Goal: Task Accomplishment & Management: Manage account settings

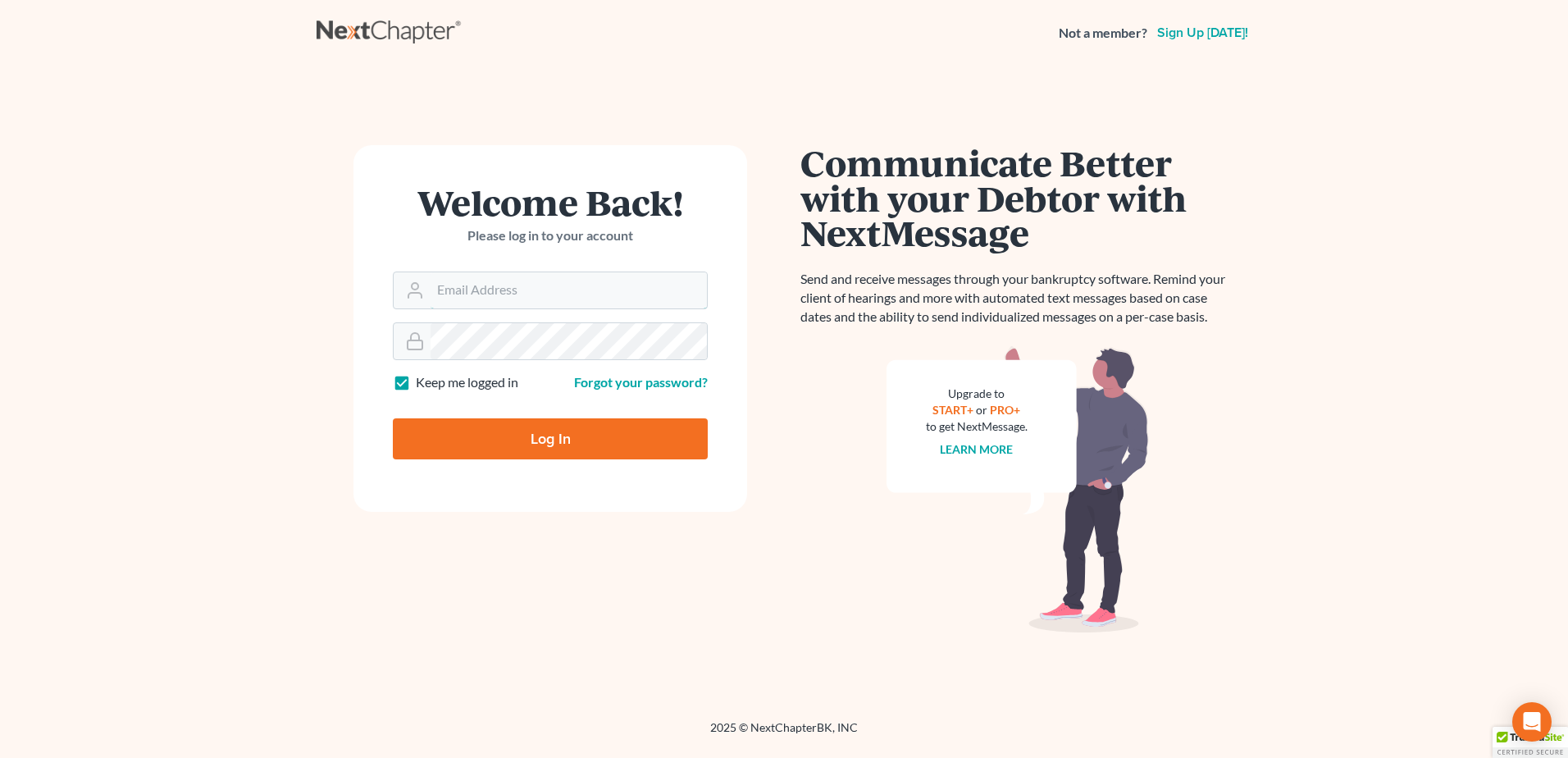
type input "[EMAIL_ADDRESS][DOMAIN_NAME]"
click at [477, 432] on input "Log In" at bounding box center [550, 438] width 315 height 41
type input "Thinking..."
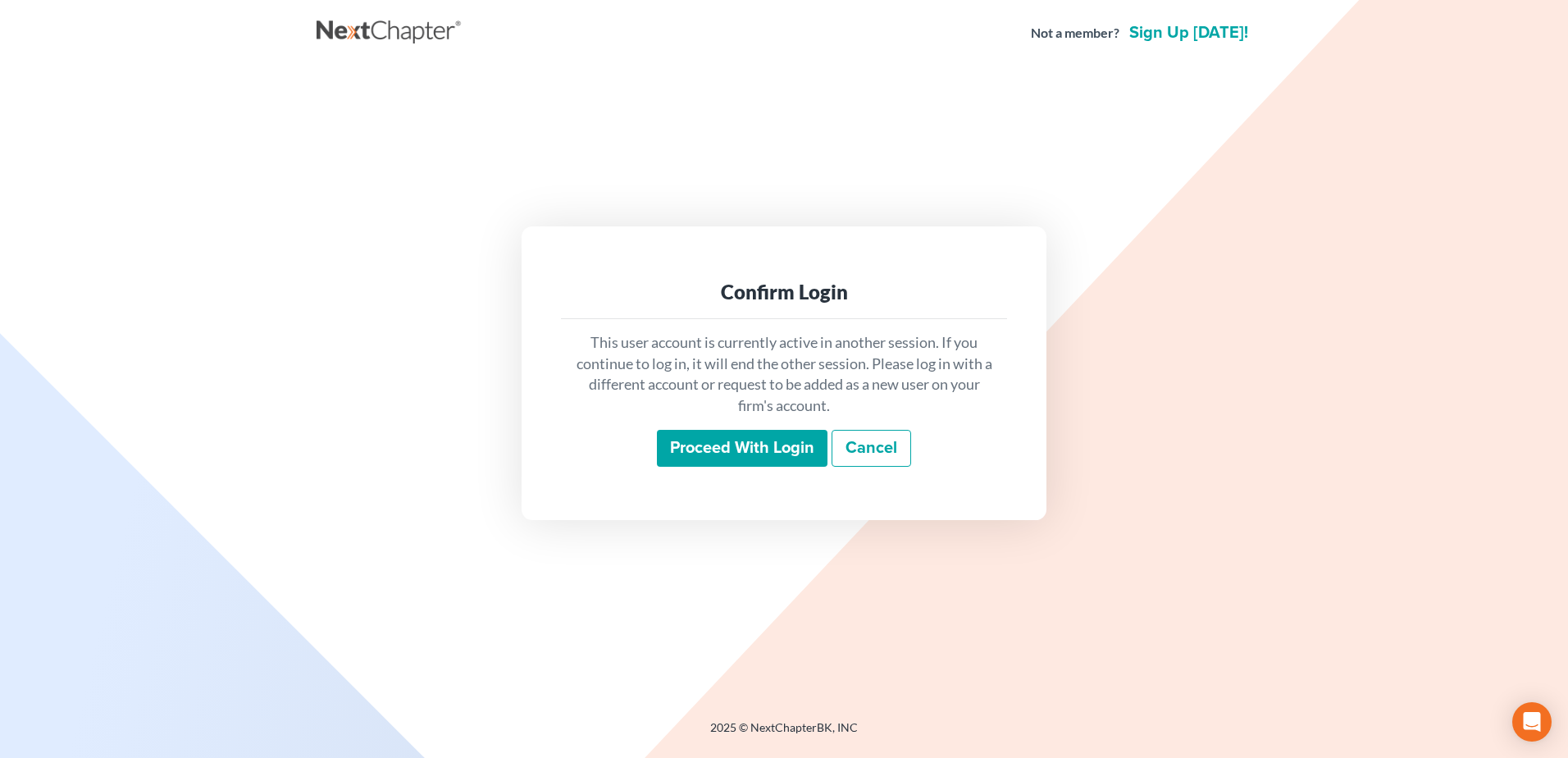
click at [659, 447] on input "Proceed with login" at bounding box center [742, 448] width 171 height 38
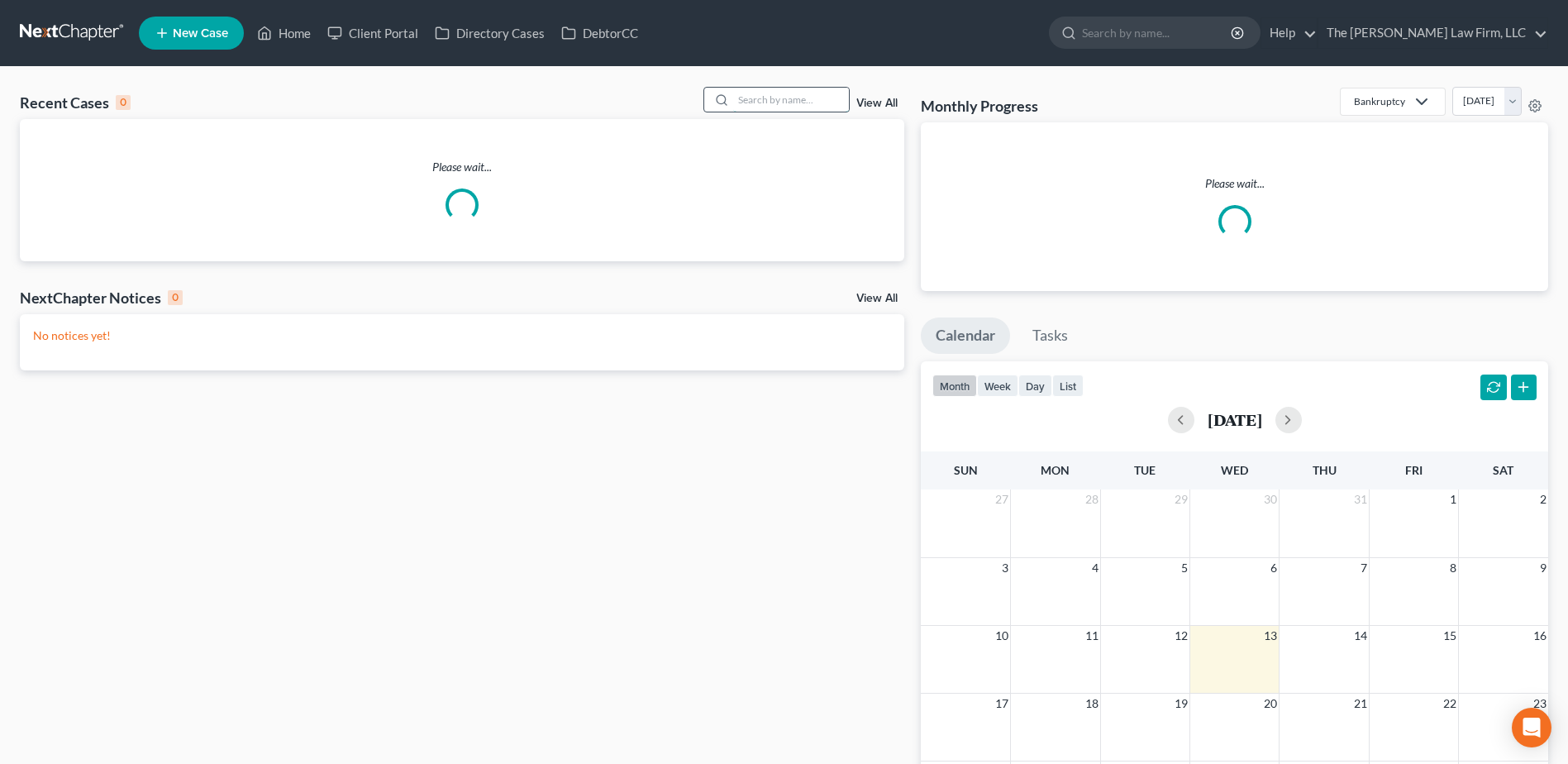
click at [771, 100] on input "search" at bounding box center [790, 99] width 115 height 24
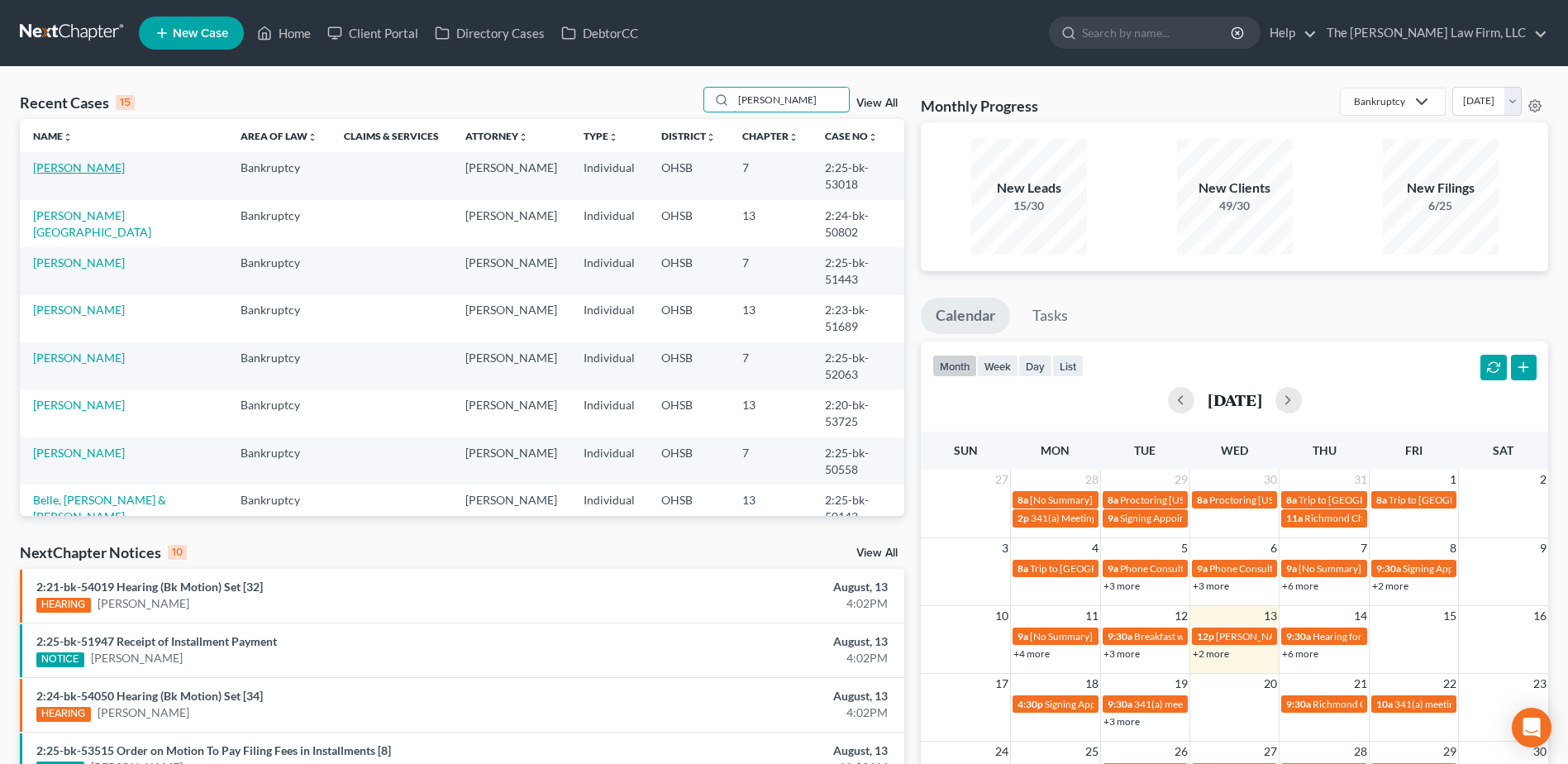
type input "ron"
click at [102, 166] on link "Jordan, Ronald" at bounding box center [78, 167] width 92 height 14
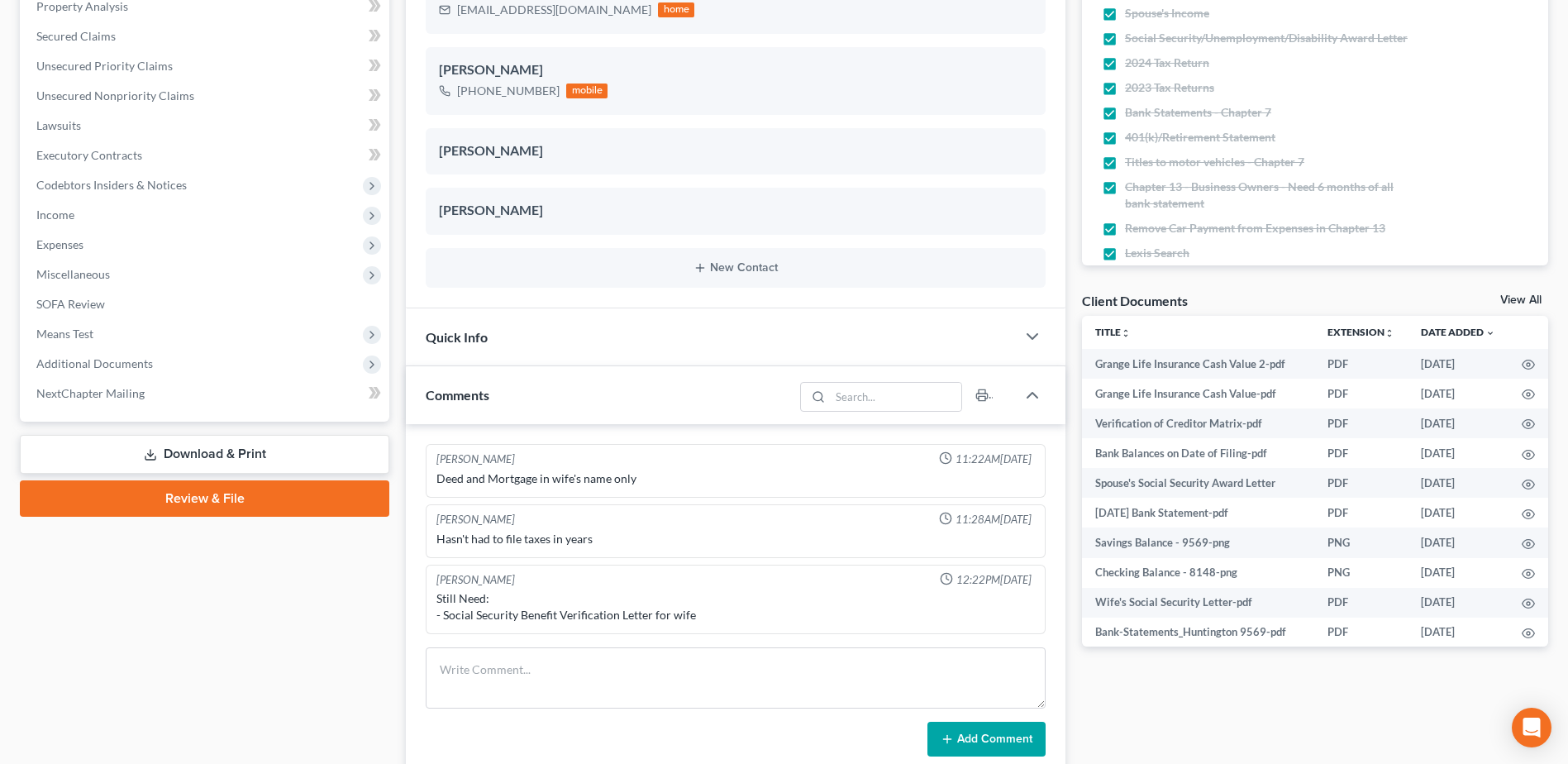
scroll to position [330, 0]
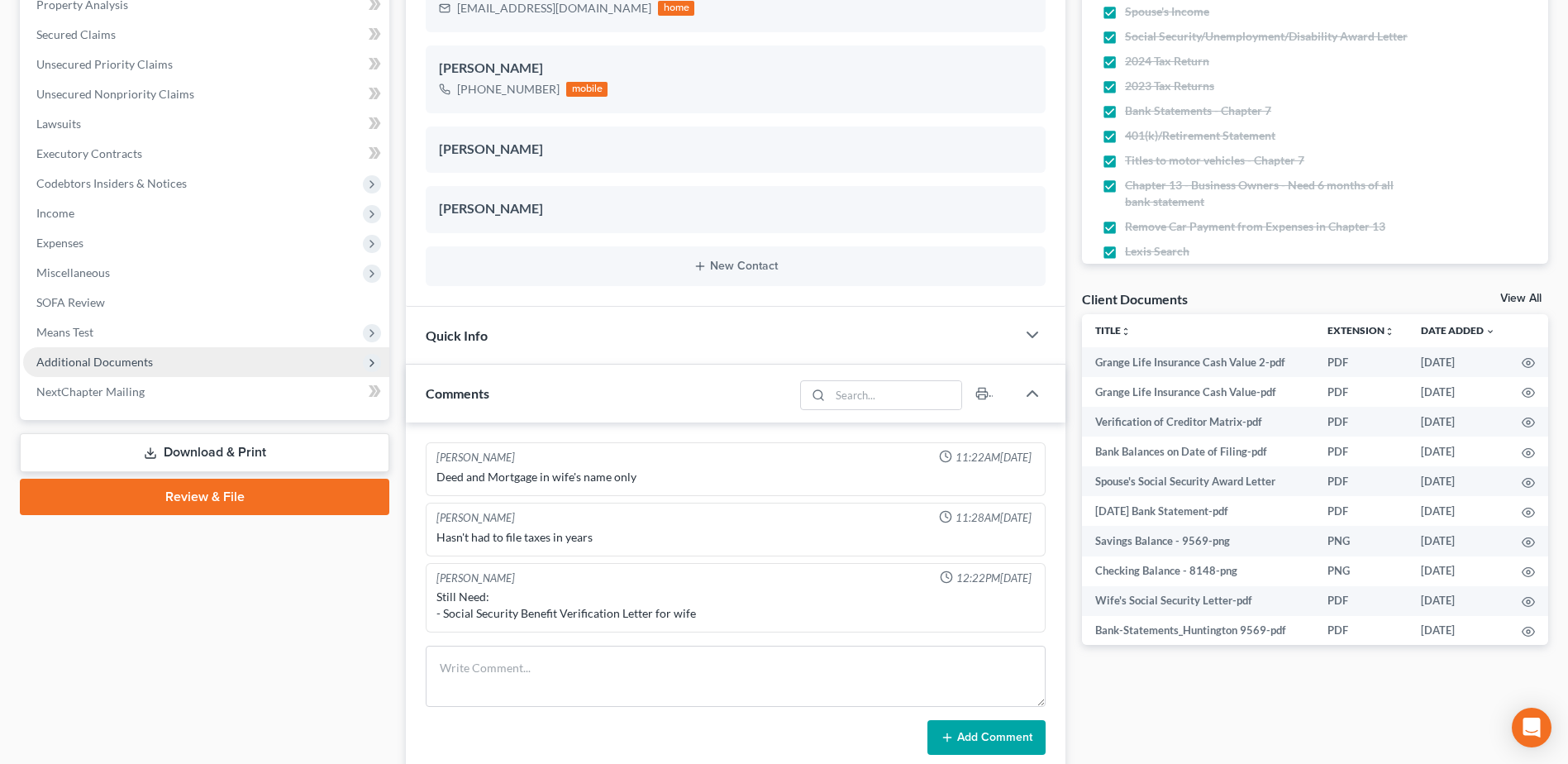
click at [110, 357] on span "Additional Documents" at bounding box center [94, 361] width 116 height 14
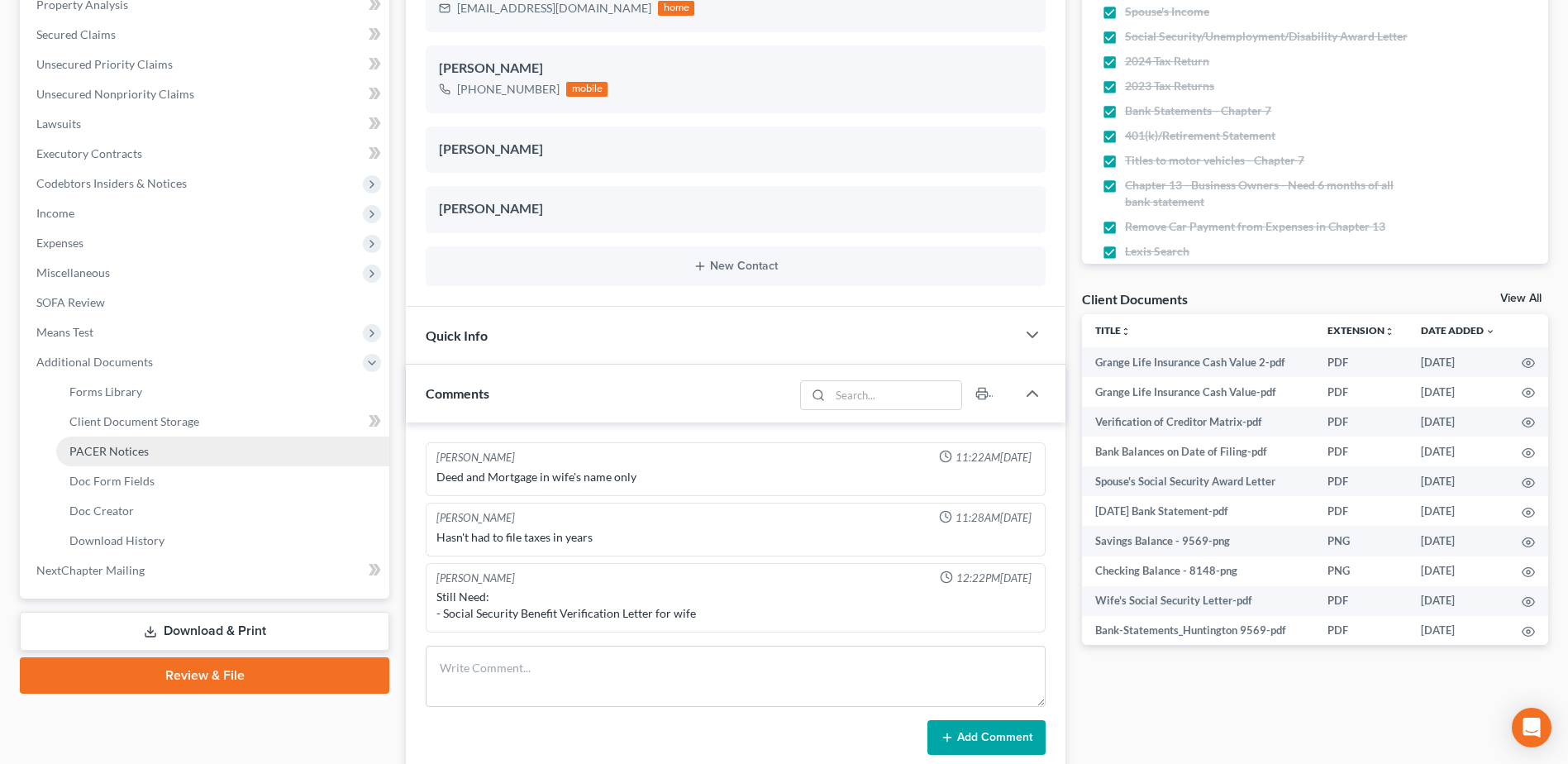
click at [94, 447] on span "PACER Notices" at bounding box center [109, 451] width 79 height 14
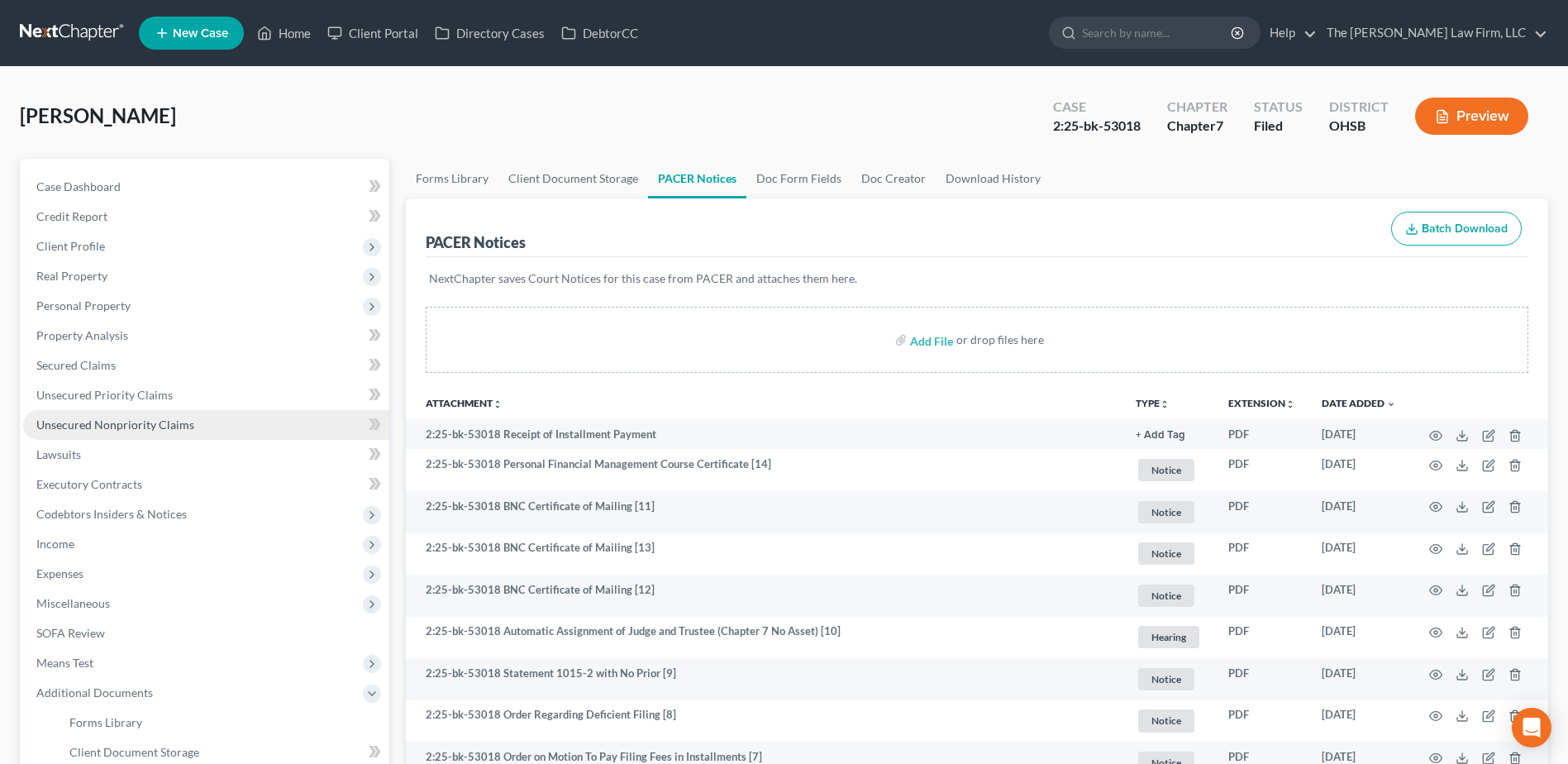
click at [130, 433] on link "Unsecured Nonpriority Claims" at bounding box center [206, 425] width 367 height 29
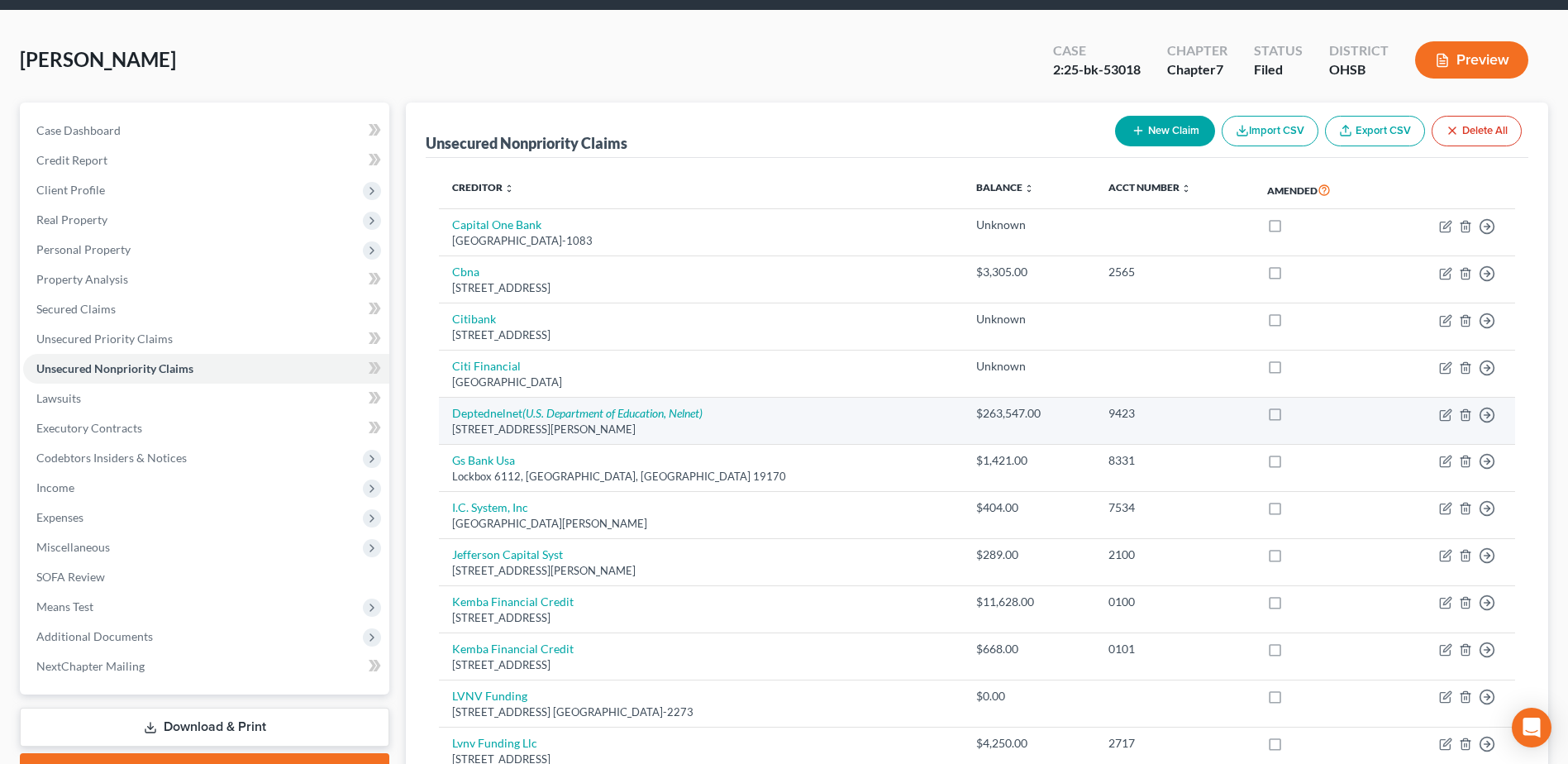
scroll to position [83, 0]
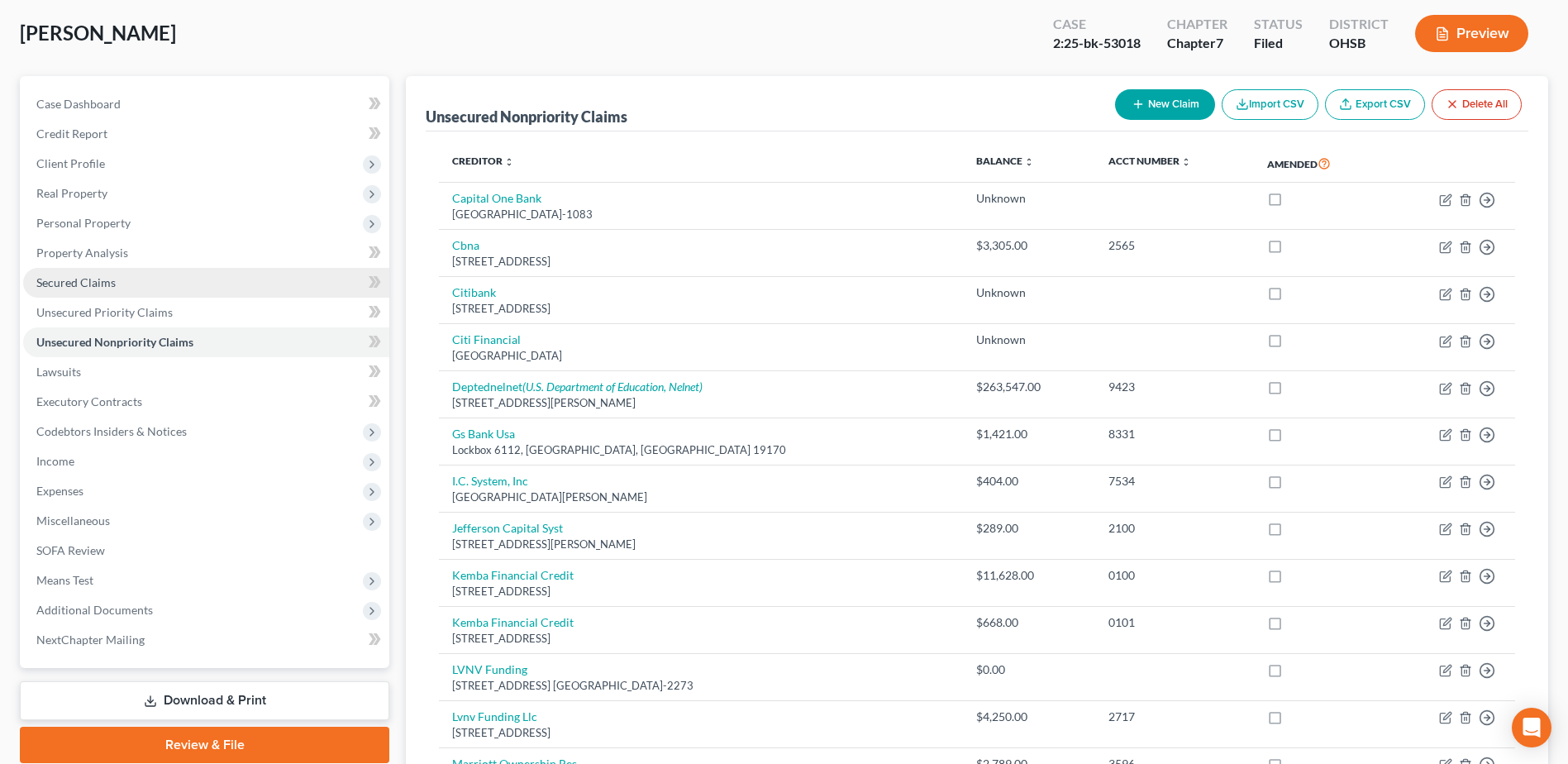
click at [63, 279] on span "Secured Claims" at bounding box center [76, 282] width 79 height 14
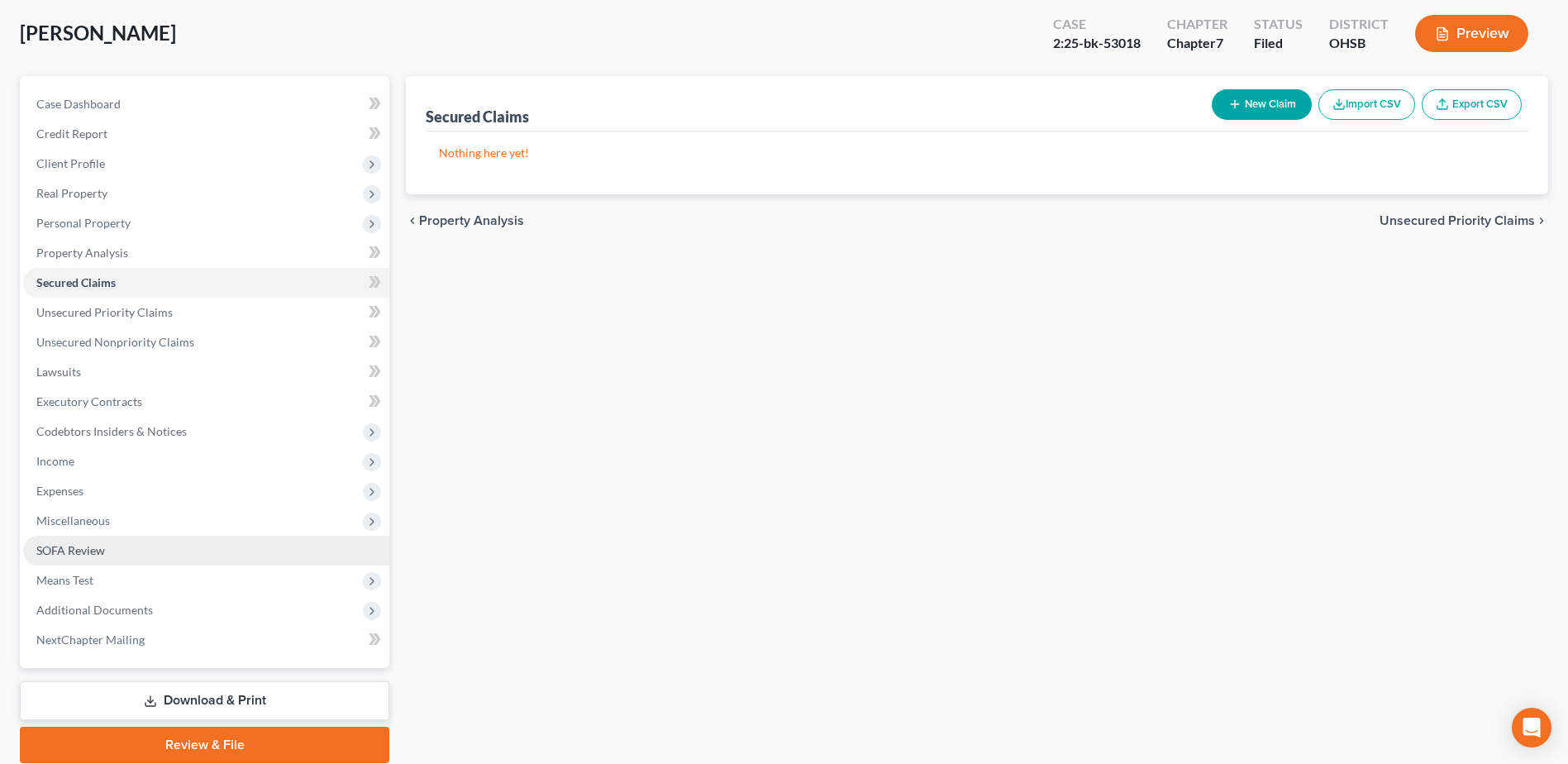
click at [88, 548] on span "SOFA Review" at bounding box center [70, 550] width 68 height 14
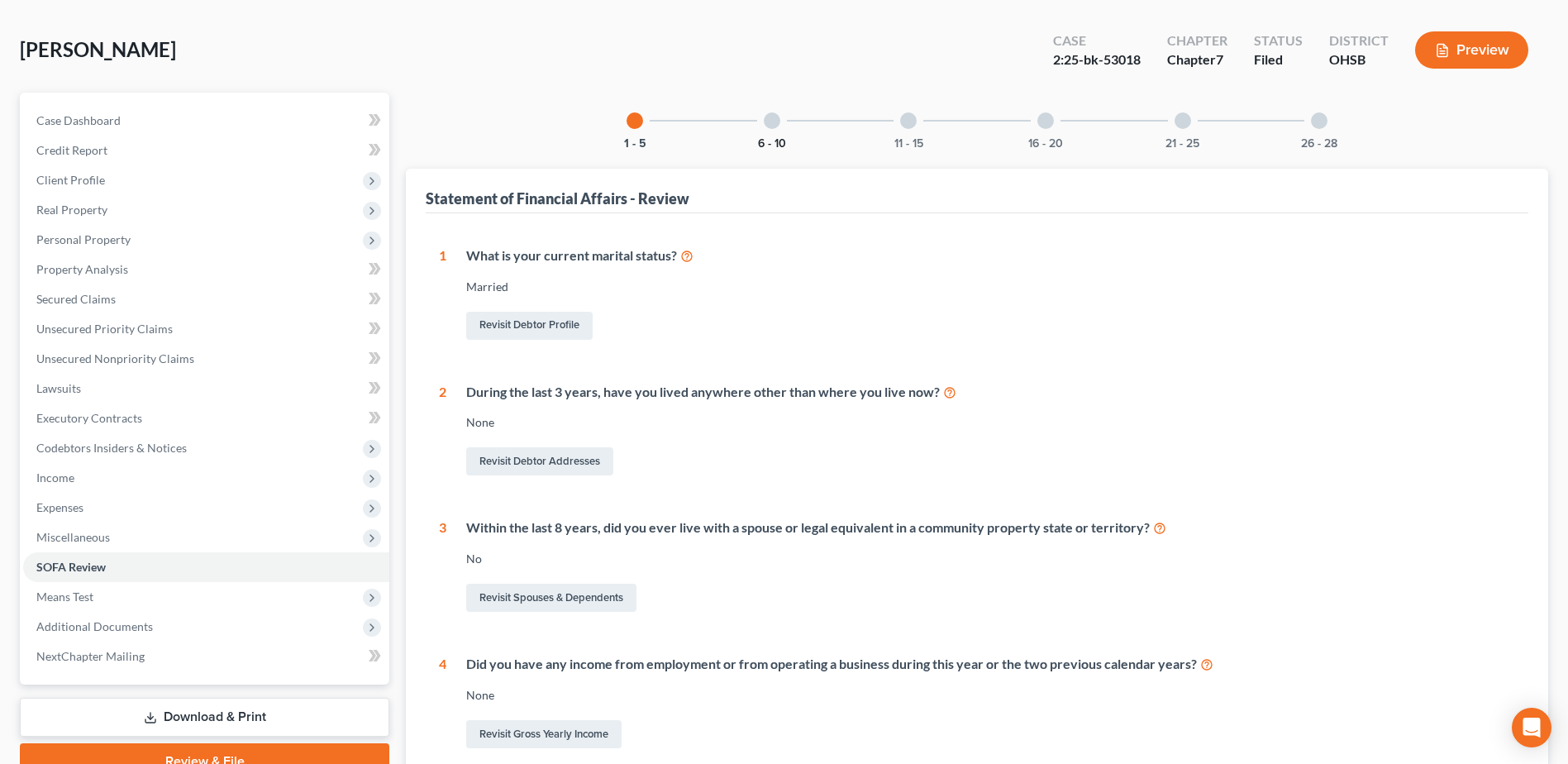
click at [784, 142] on button "6 - 10" at bounding box center [772, 144] width 28 height 12
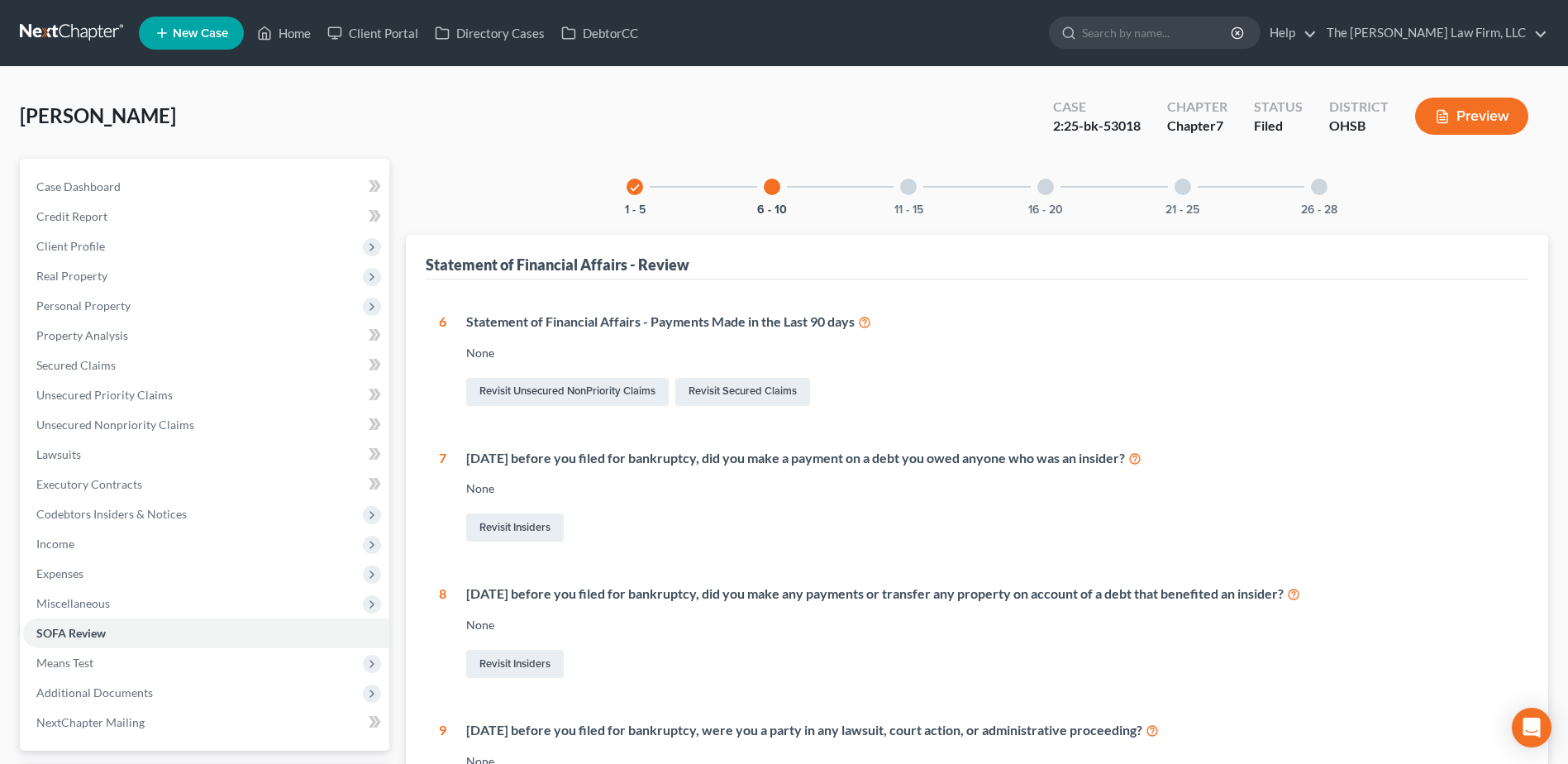
click at [933, 190] on div "11 - 15" at bounding box center [908, 186] width 56 height 56
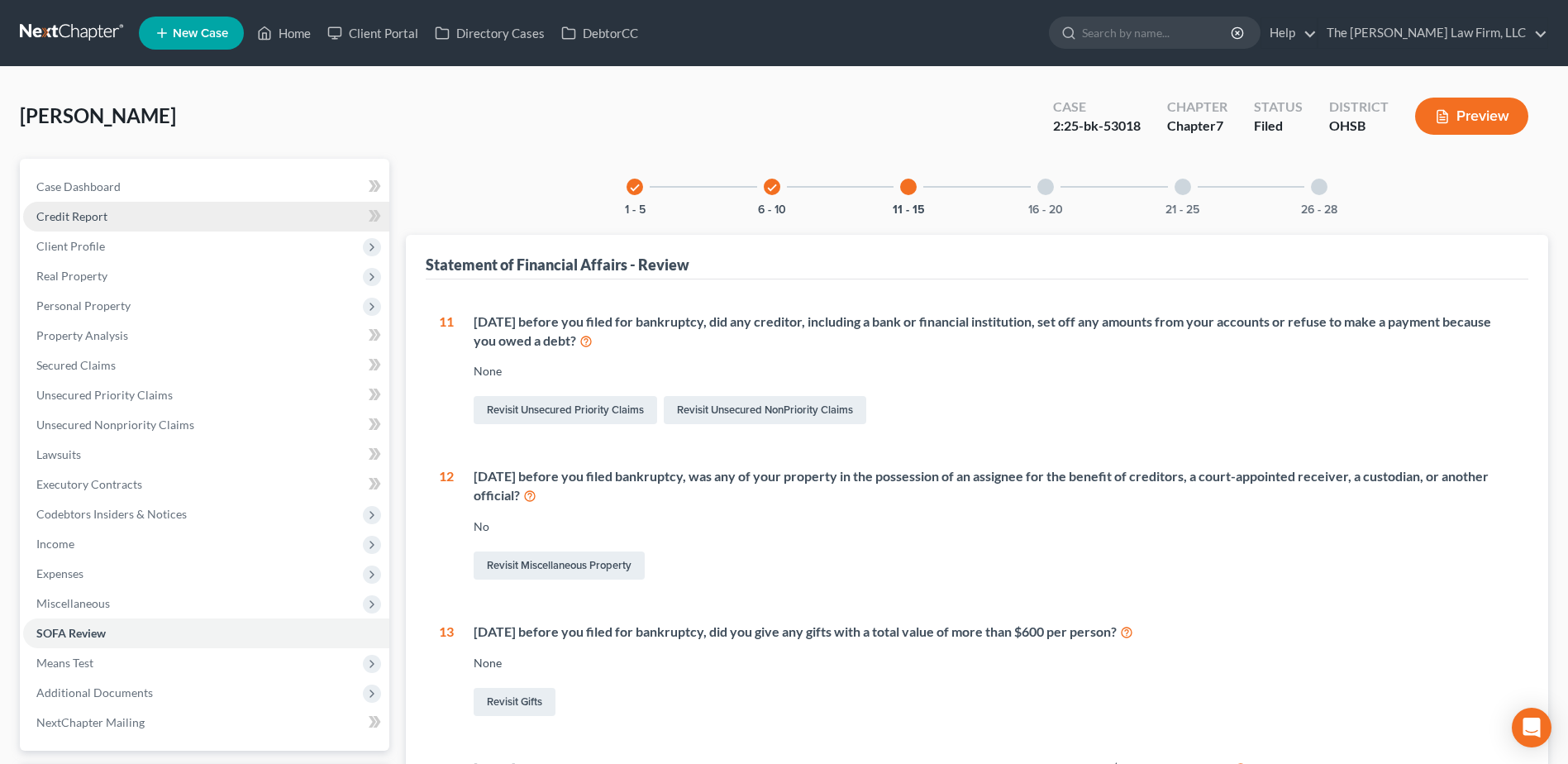
click at [89, 213] on span "Credit Report" at bounding box center [72, 216] width 71 height 14
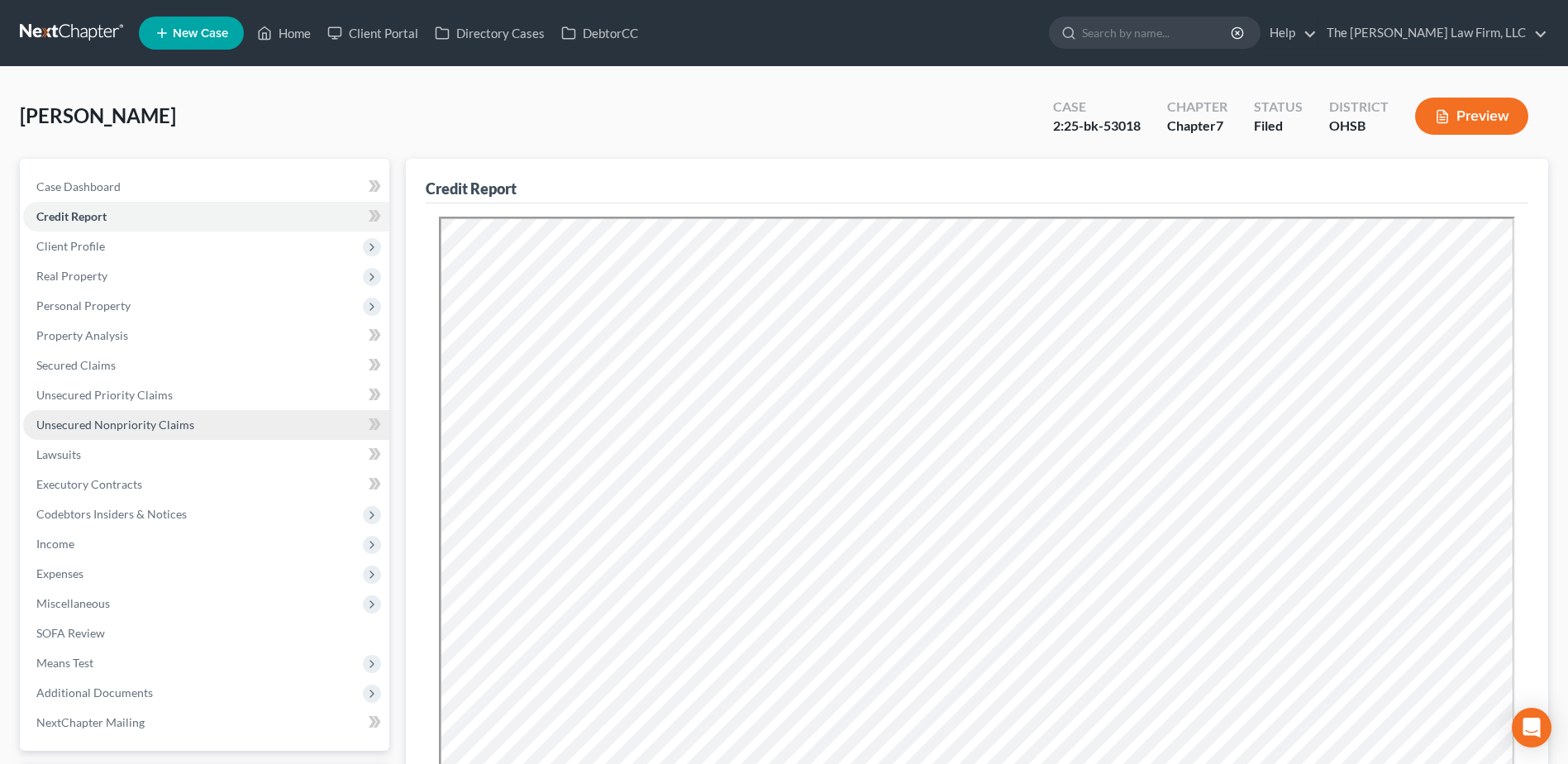
click at [152, 420] on span "Unsecured Nonpriority Claims" at bounding box center [115, 424] width 158 height 14
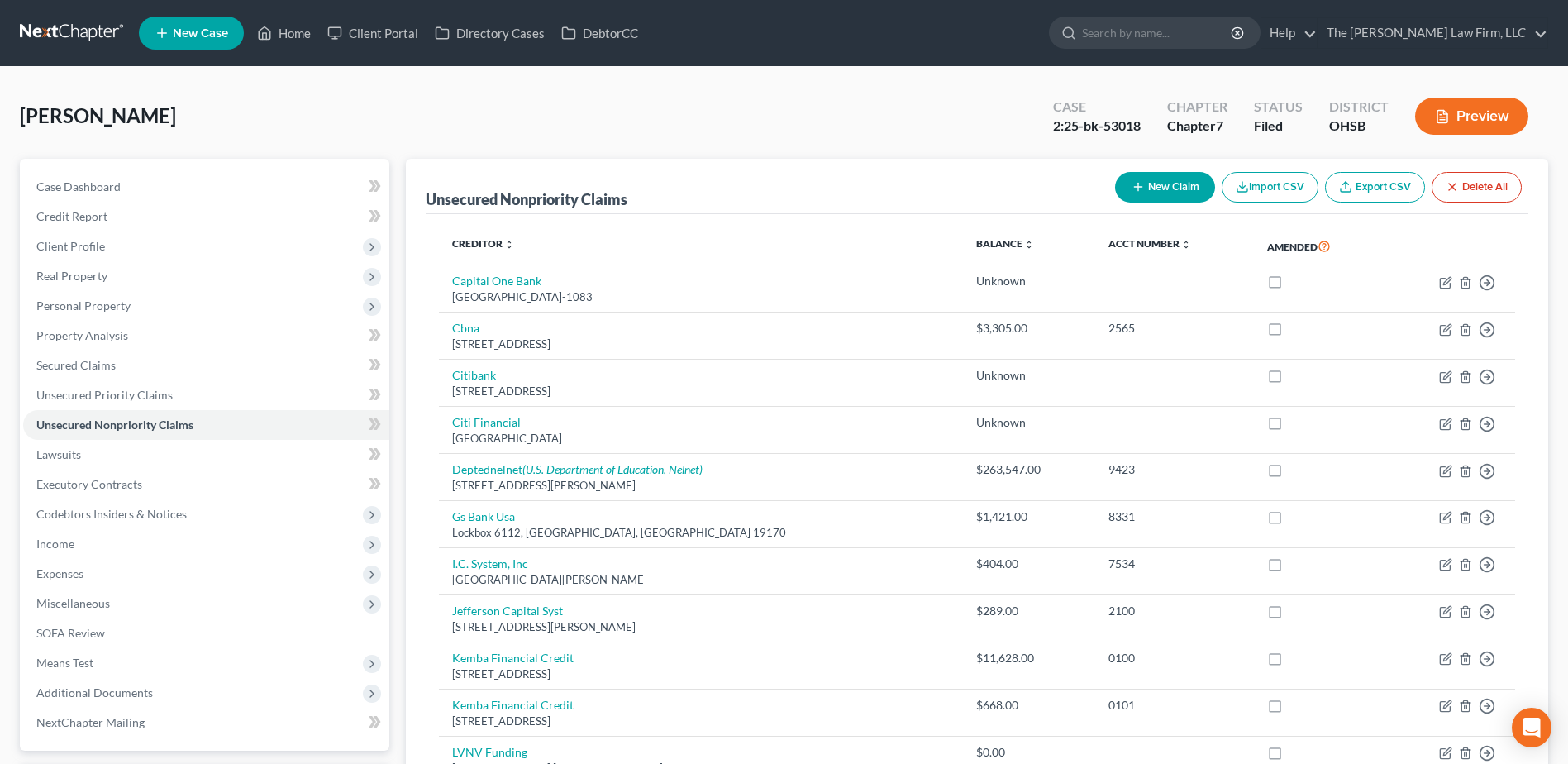
click at [61, 45] on link at bounding box center [73, 33] width 106 height 29
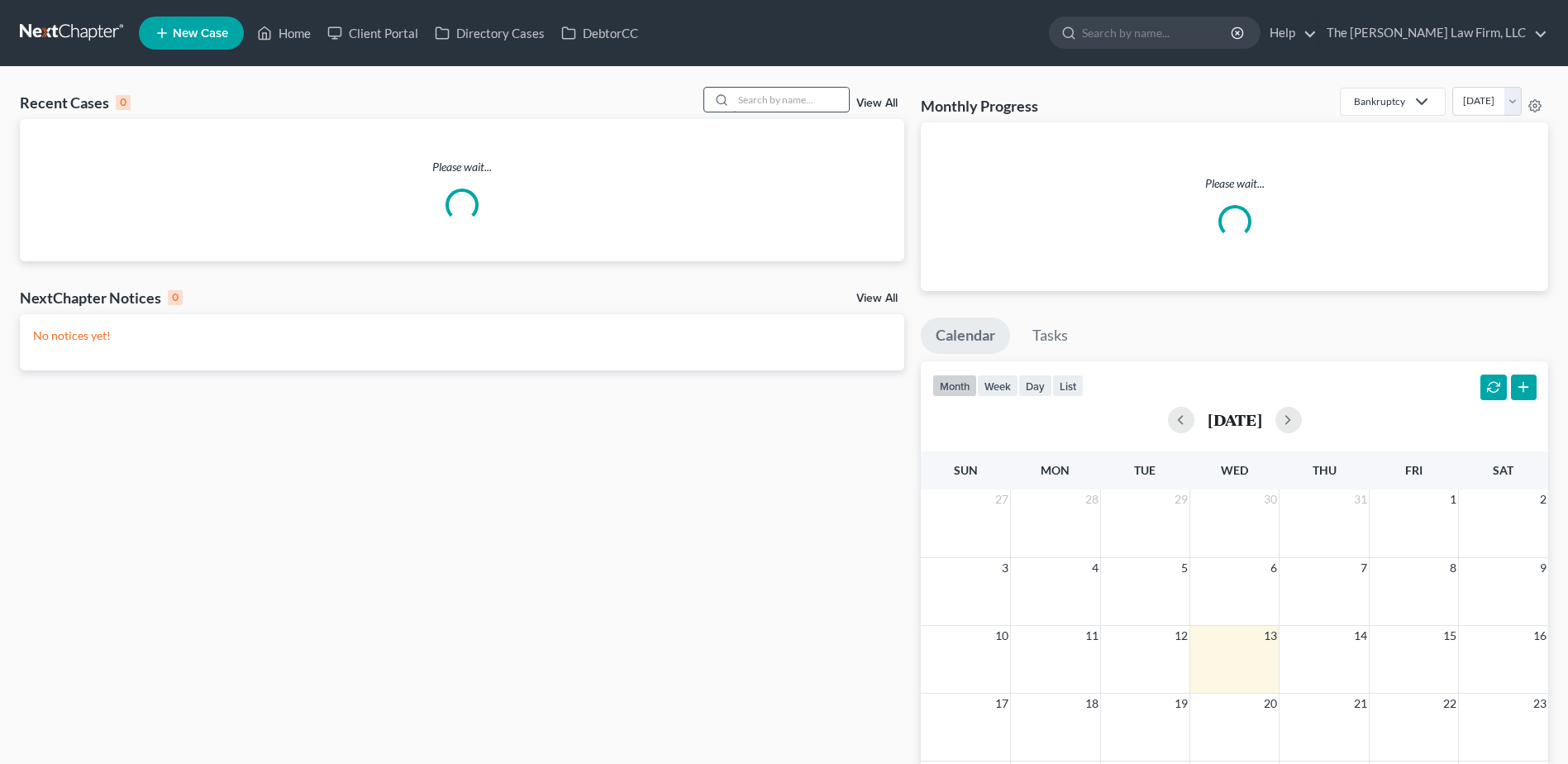
click at [779, 102] on input "search" at bounding box center [790, 99] width 115 height 24
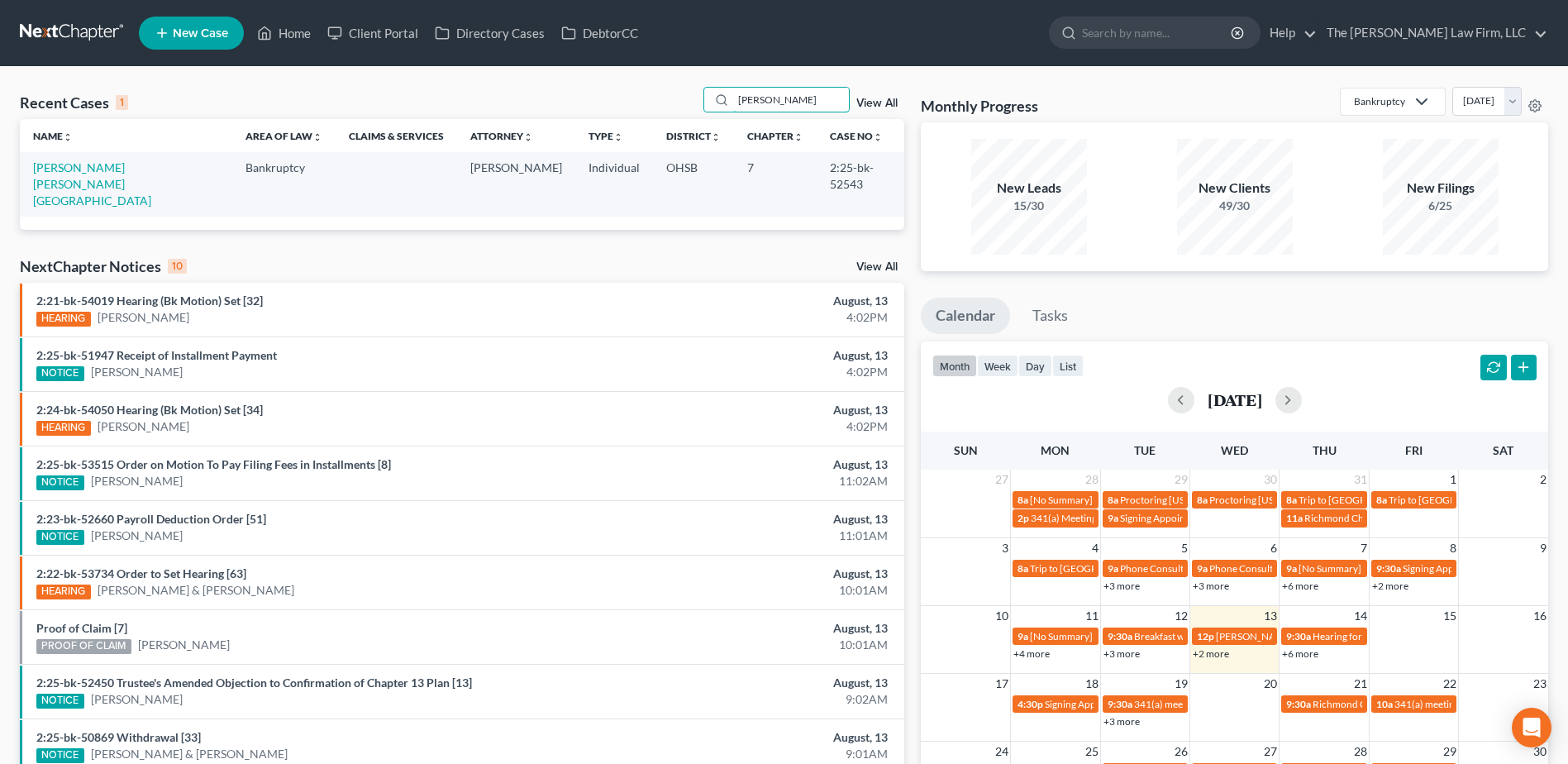
type input "sipos"
click at [83, 158] on td "Sipos Atwood, Brittany" at bounding box center [126, 184] width 212 height 64
click at [80, 170] on link "Sipos Atwood, Brittany" at bounding box center [92, 184] width 118 height 47
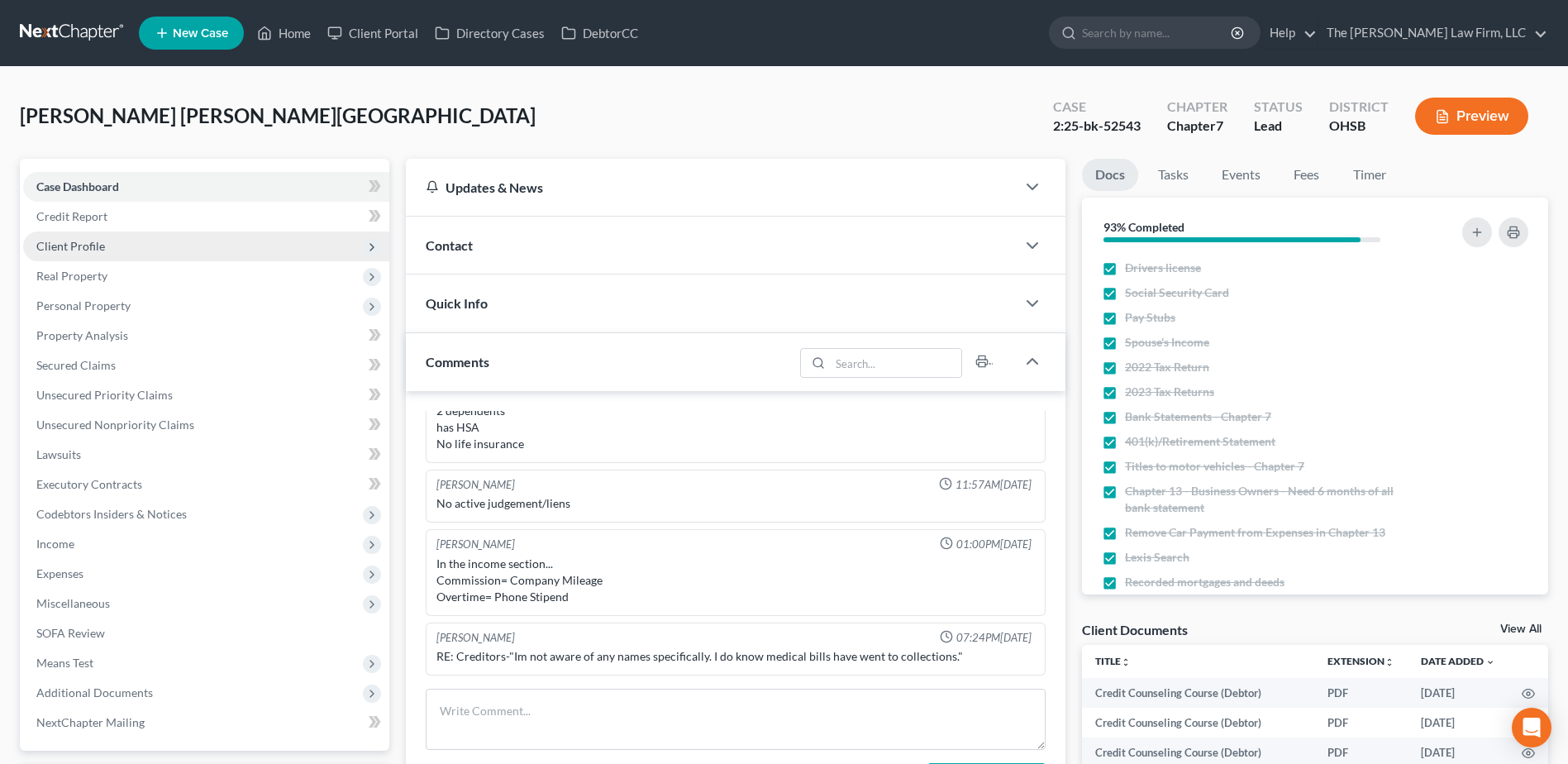
click at [83, 248] on span "Client Profile" at bounding box center [70, 246] width 68 height 14
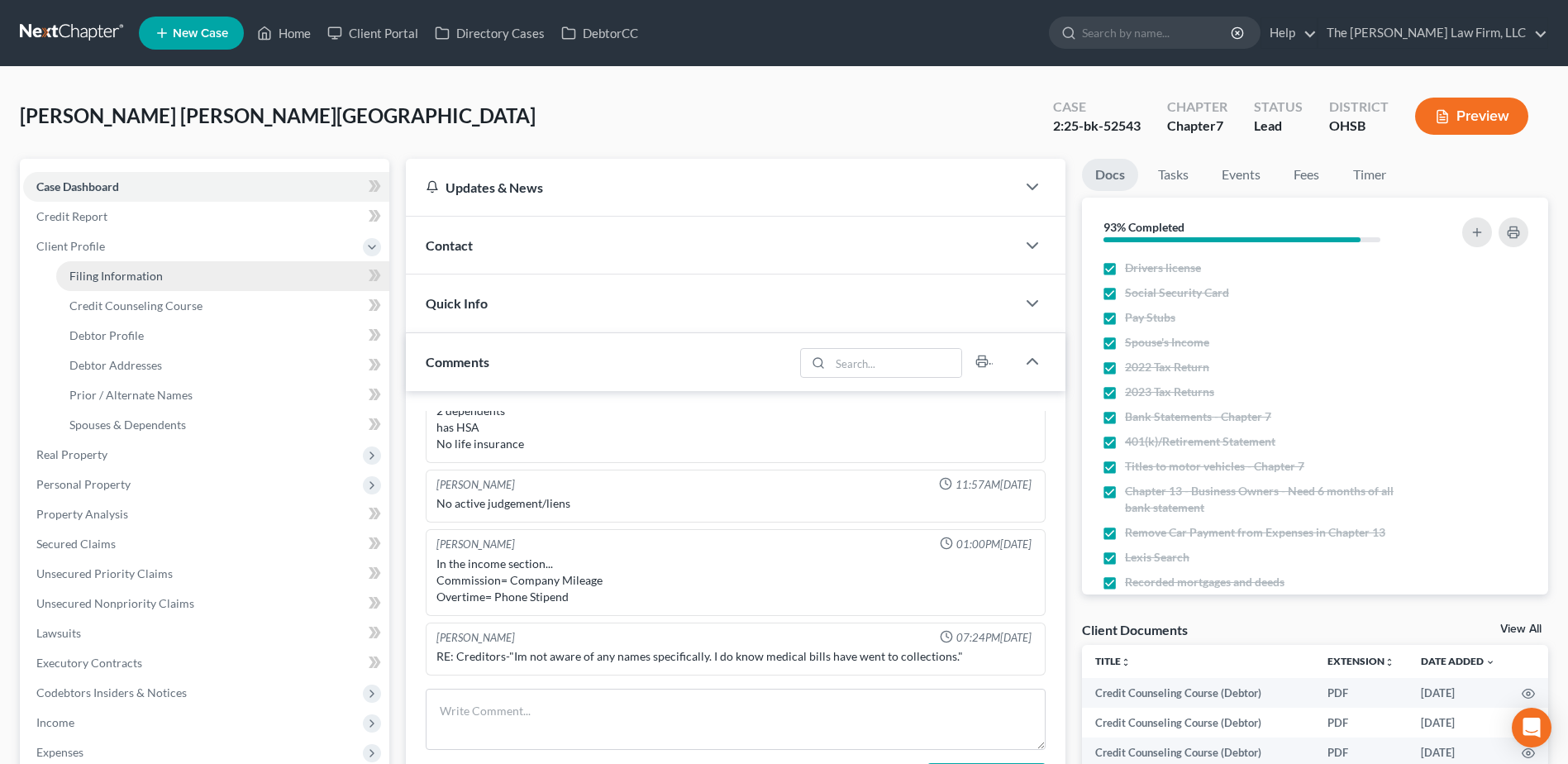
click at [94, 279] on span "Filing Information" at bounding box center [115, 275] width 94 height 14
select select "1"
select select "0"
select select "36"
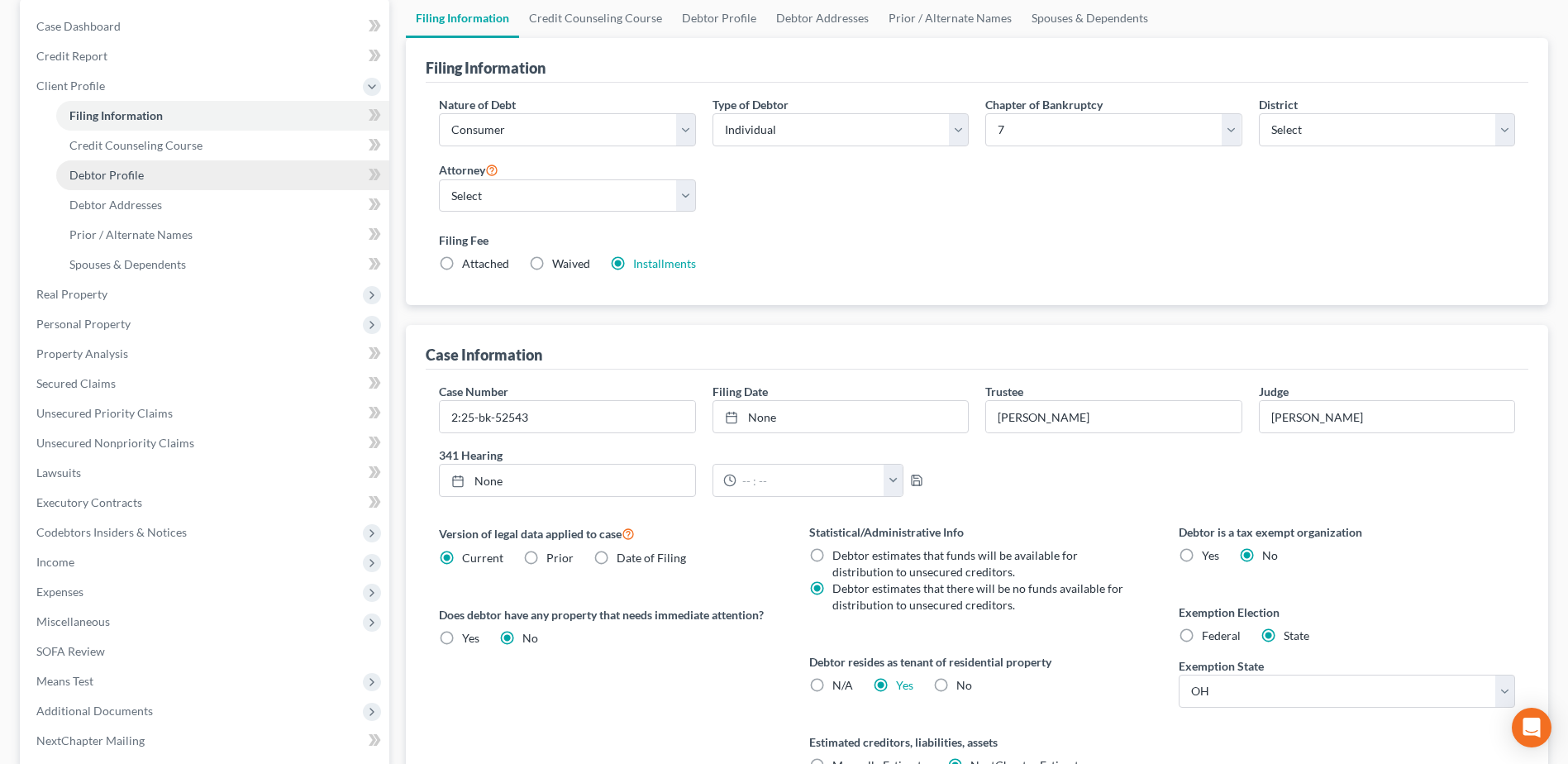
scroll to position [248, 0]
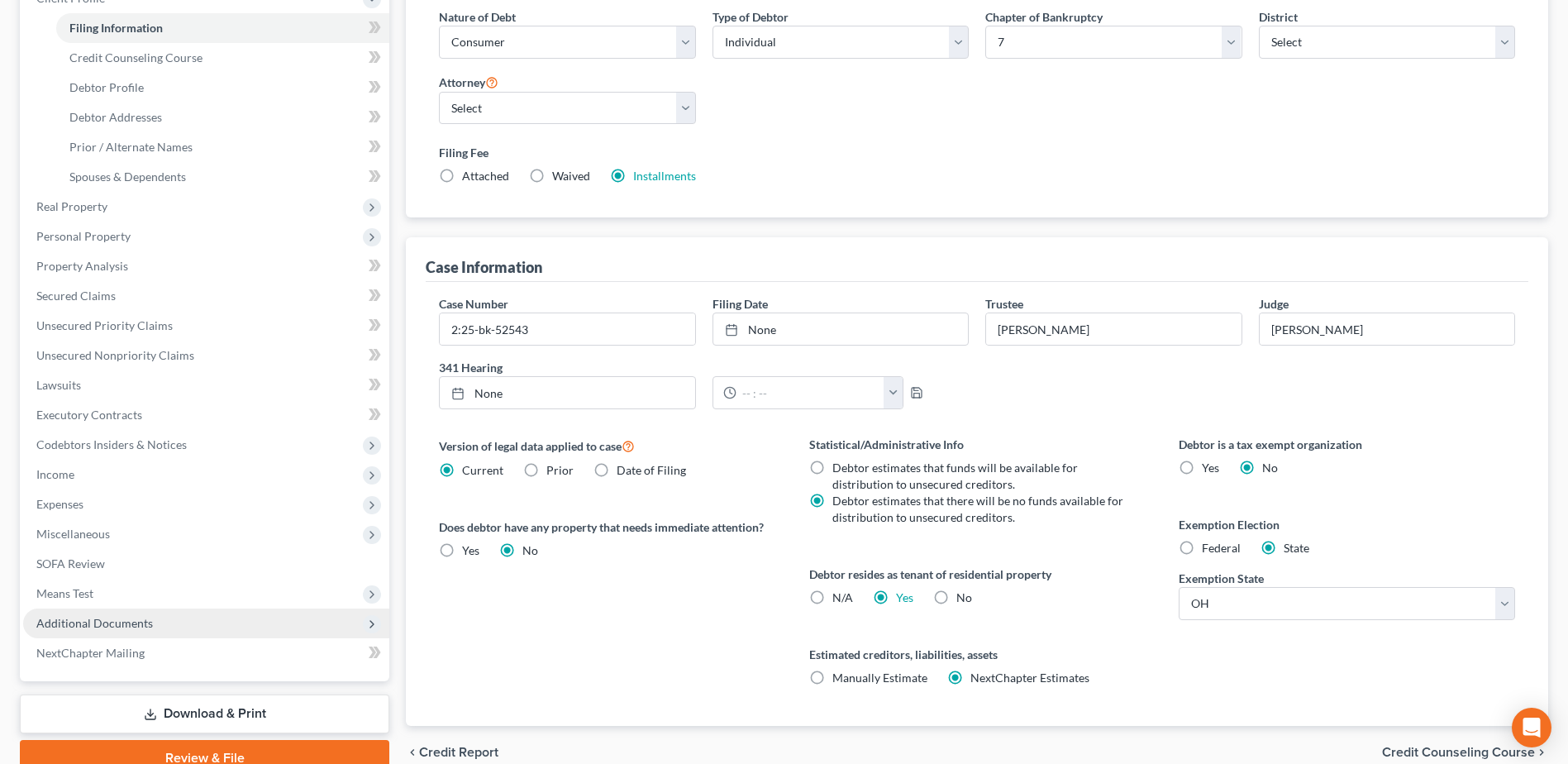
click at [52, 619] on span "Additional Documents" at bounding box center [94, 622] width 116 height 14
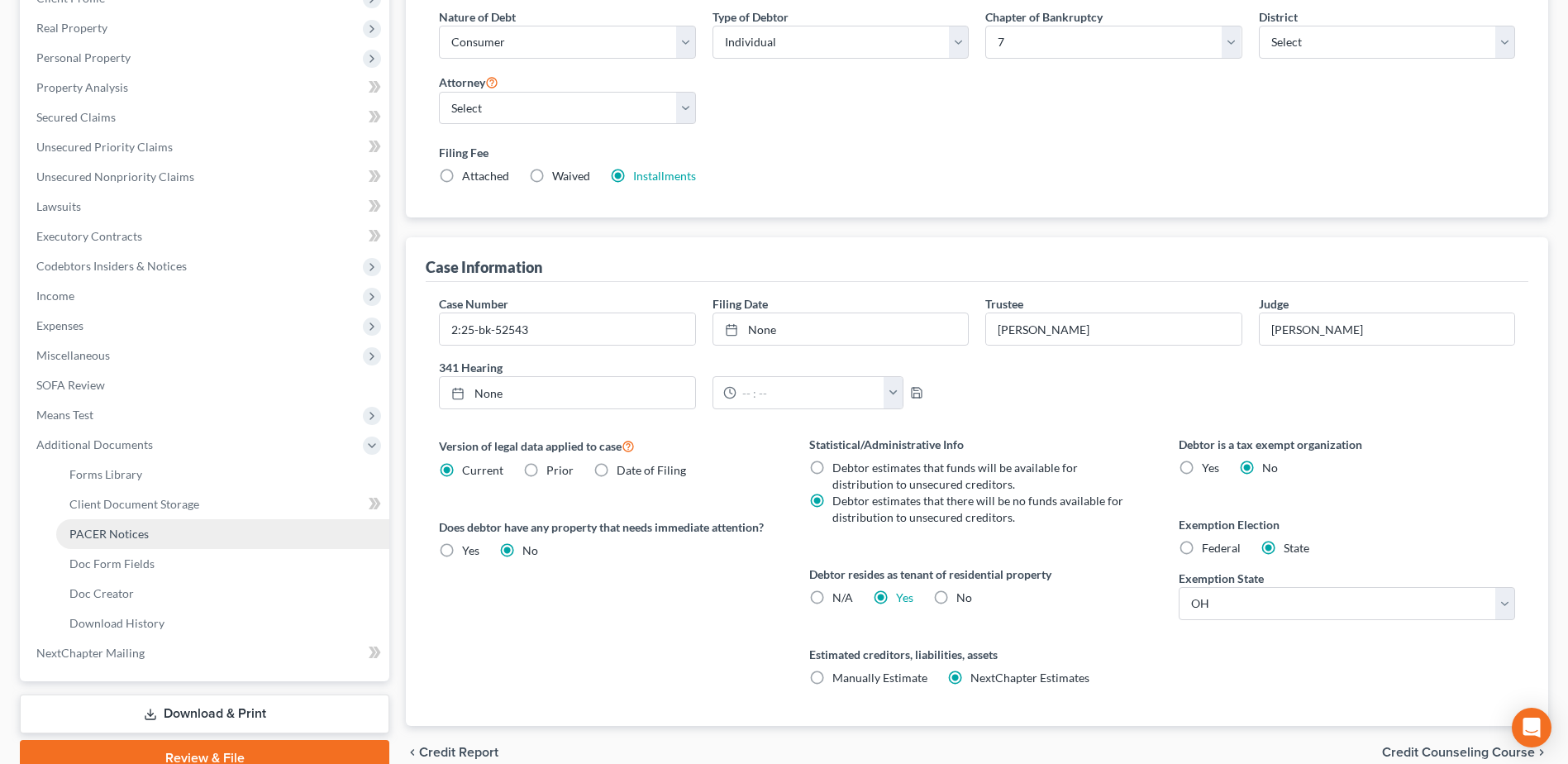
click at [112, 542] on link "PACER Notices" at bounding box center [222, 533] width 333 height 29
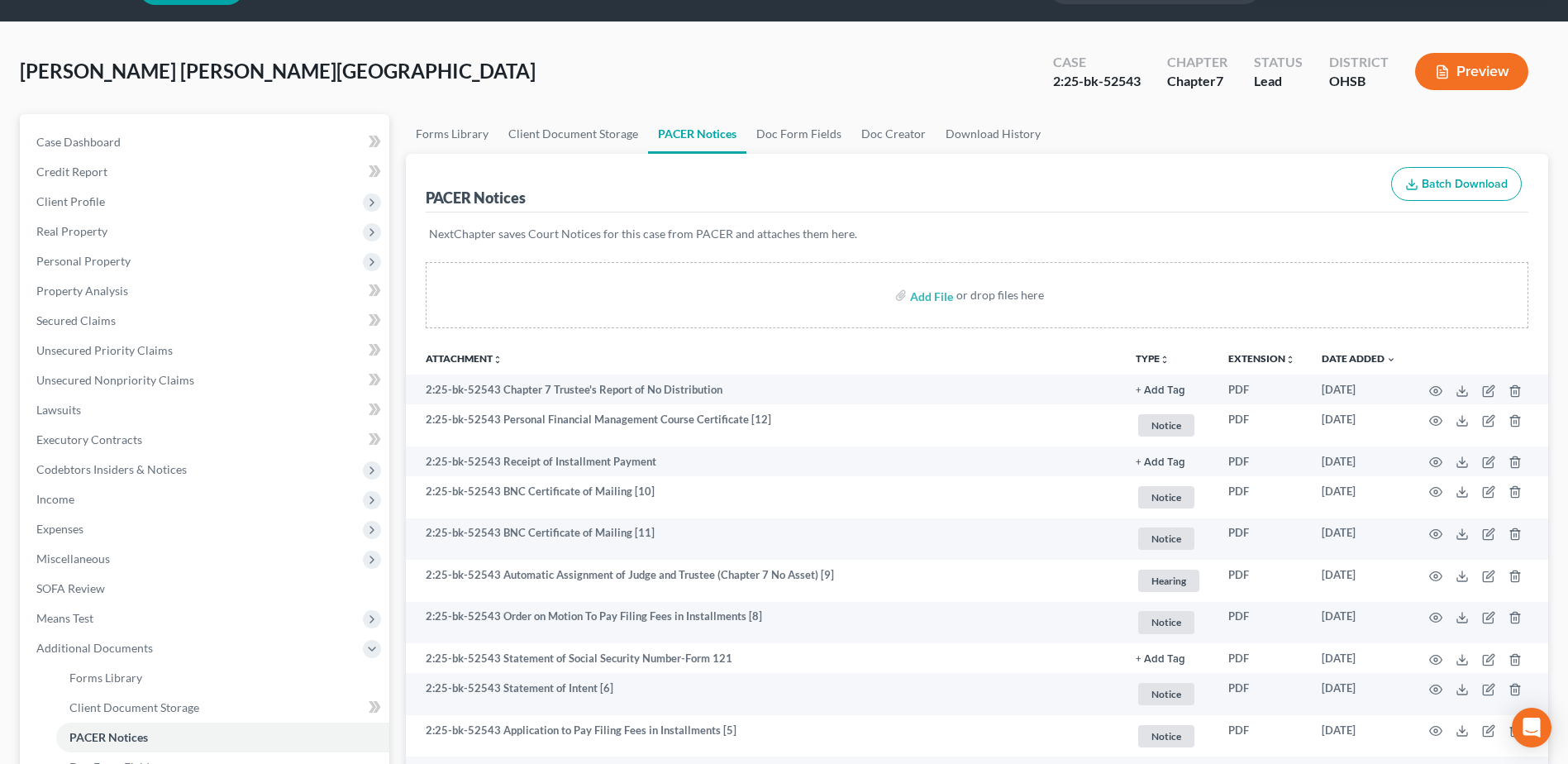
scroll to position [83, 0]
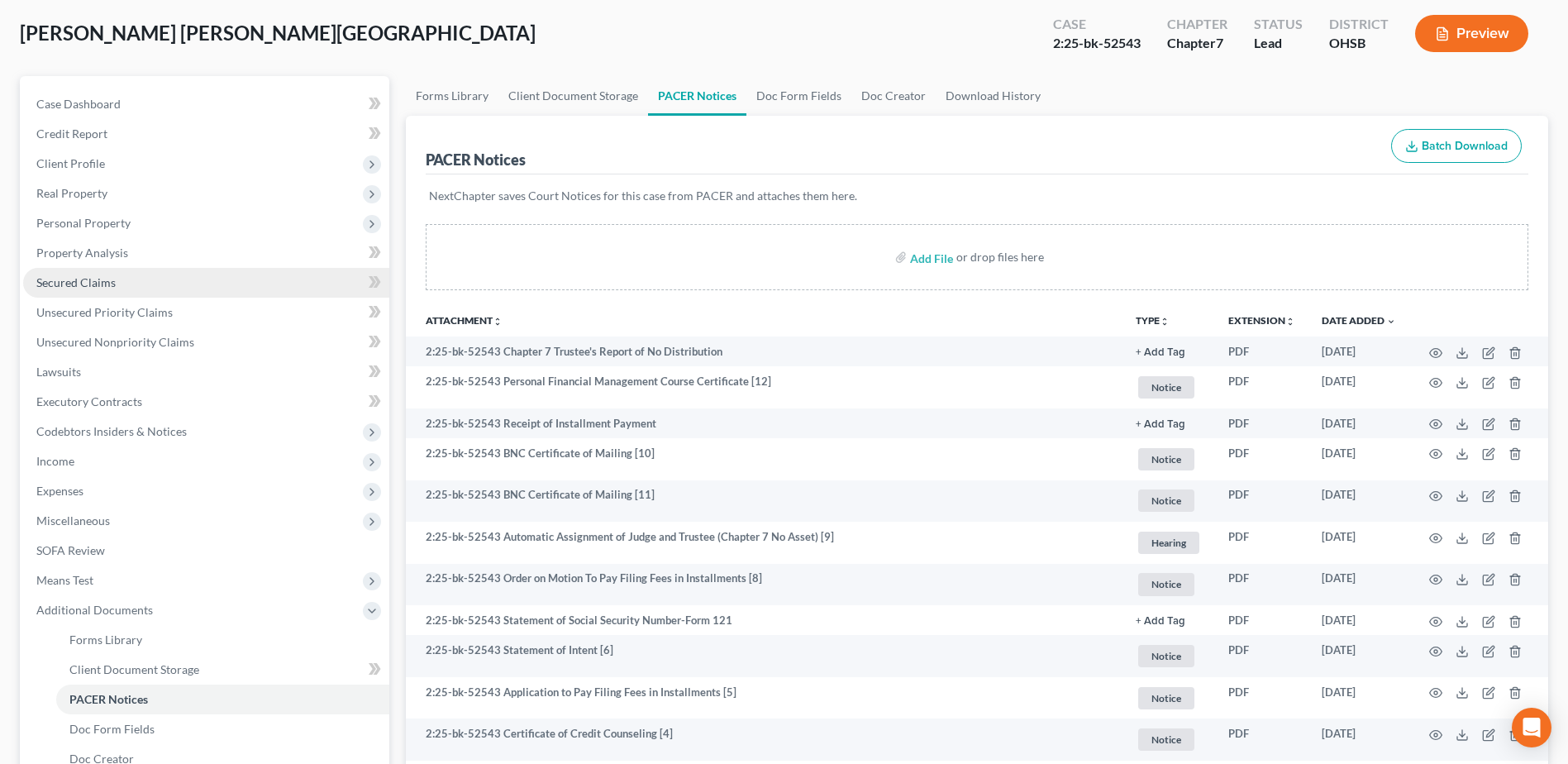
click at [65, 283] on span "Secured Claims" at bounding box center [76, 282] width 79 height 14
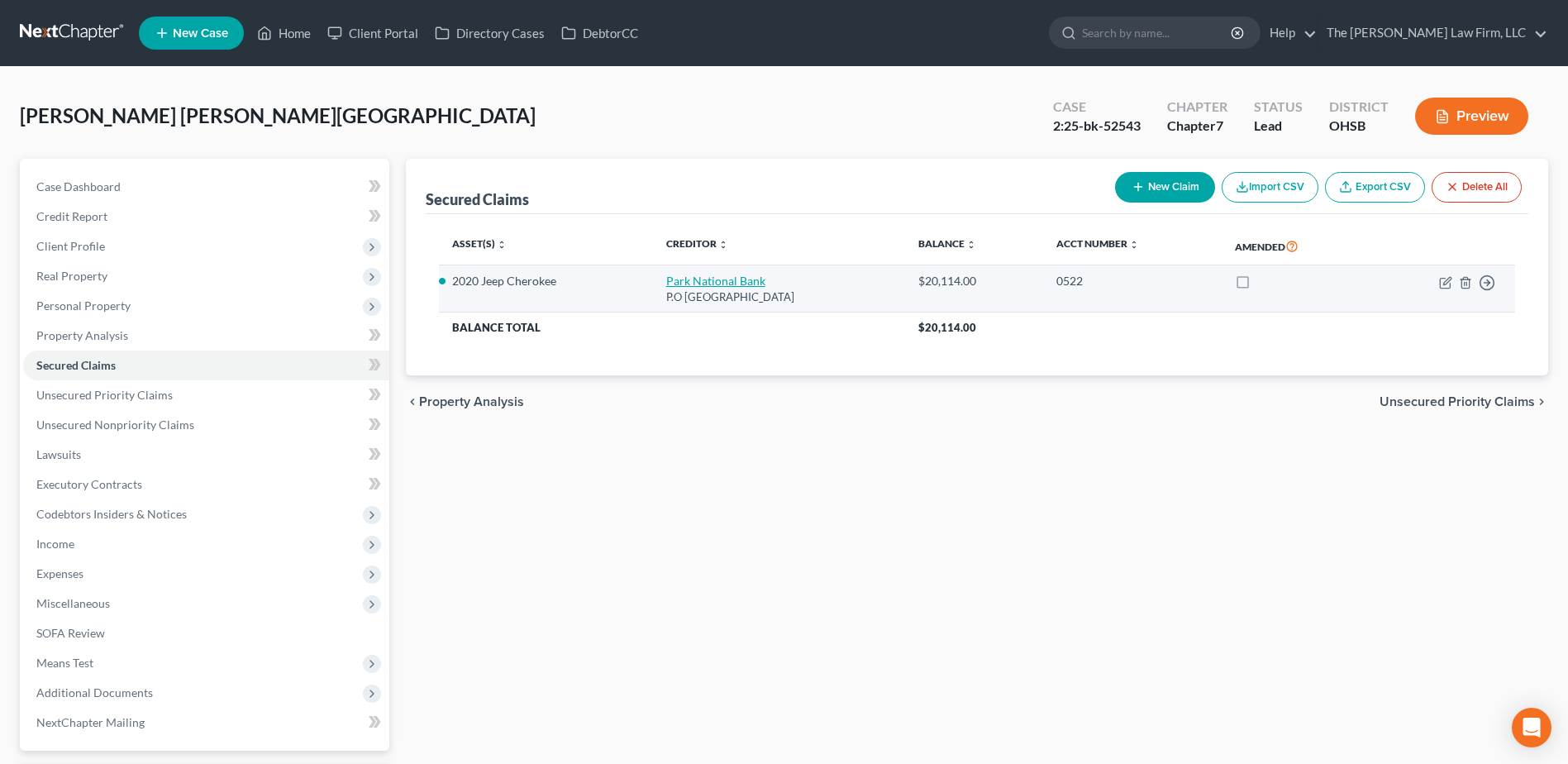
click at [678, 282] on link "Park National Bank" at bounding box center [716, 280] width 99 height 14
select select "36"
select select "0"
select select "2"
select select "0"
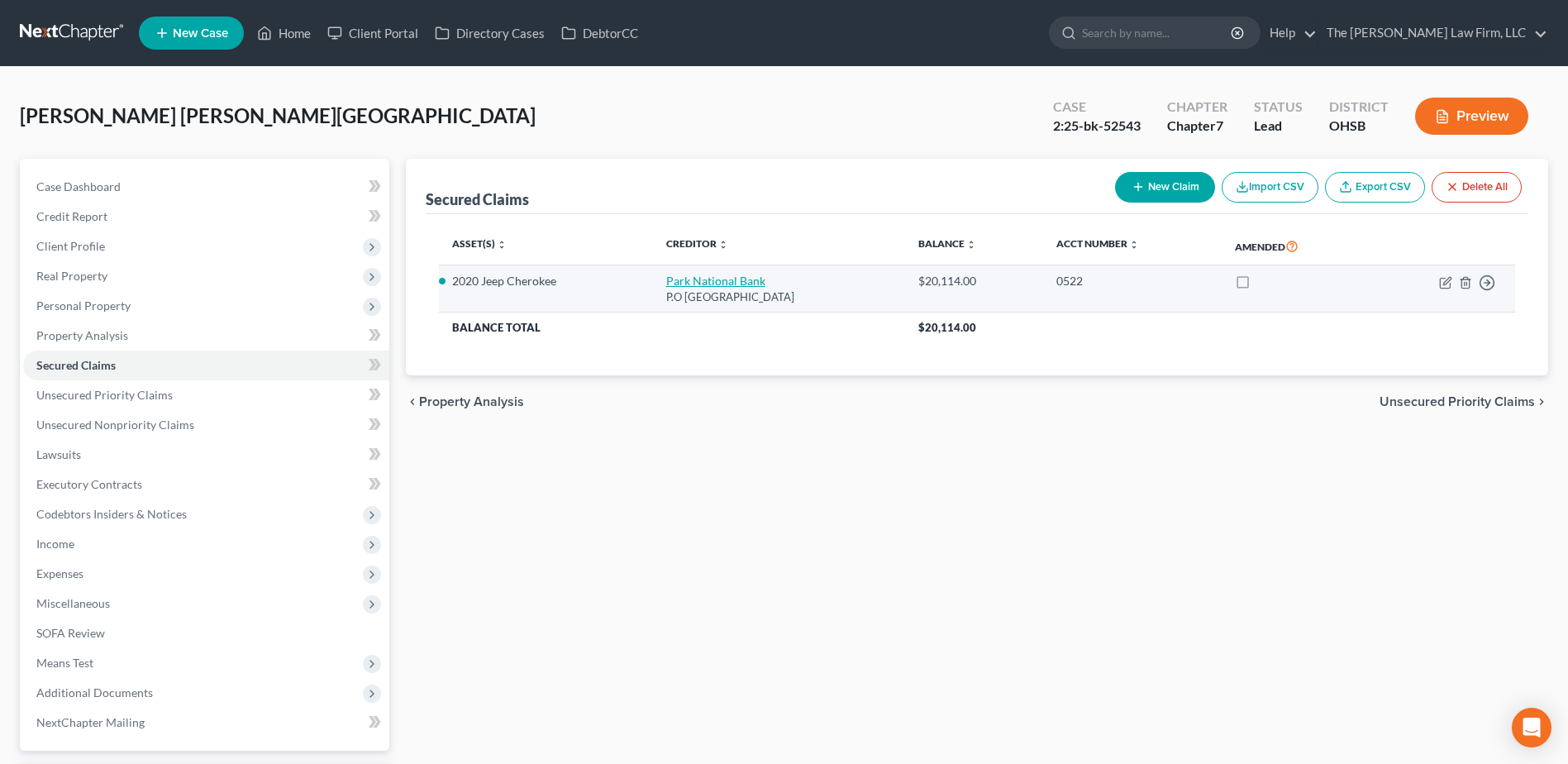
select select "0"
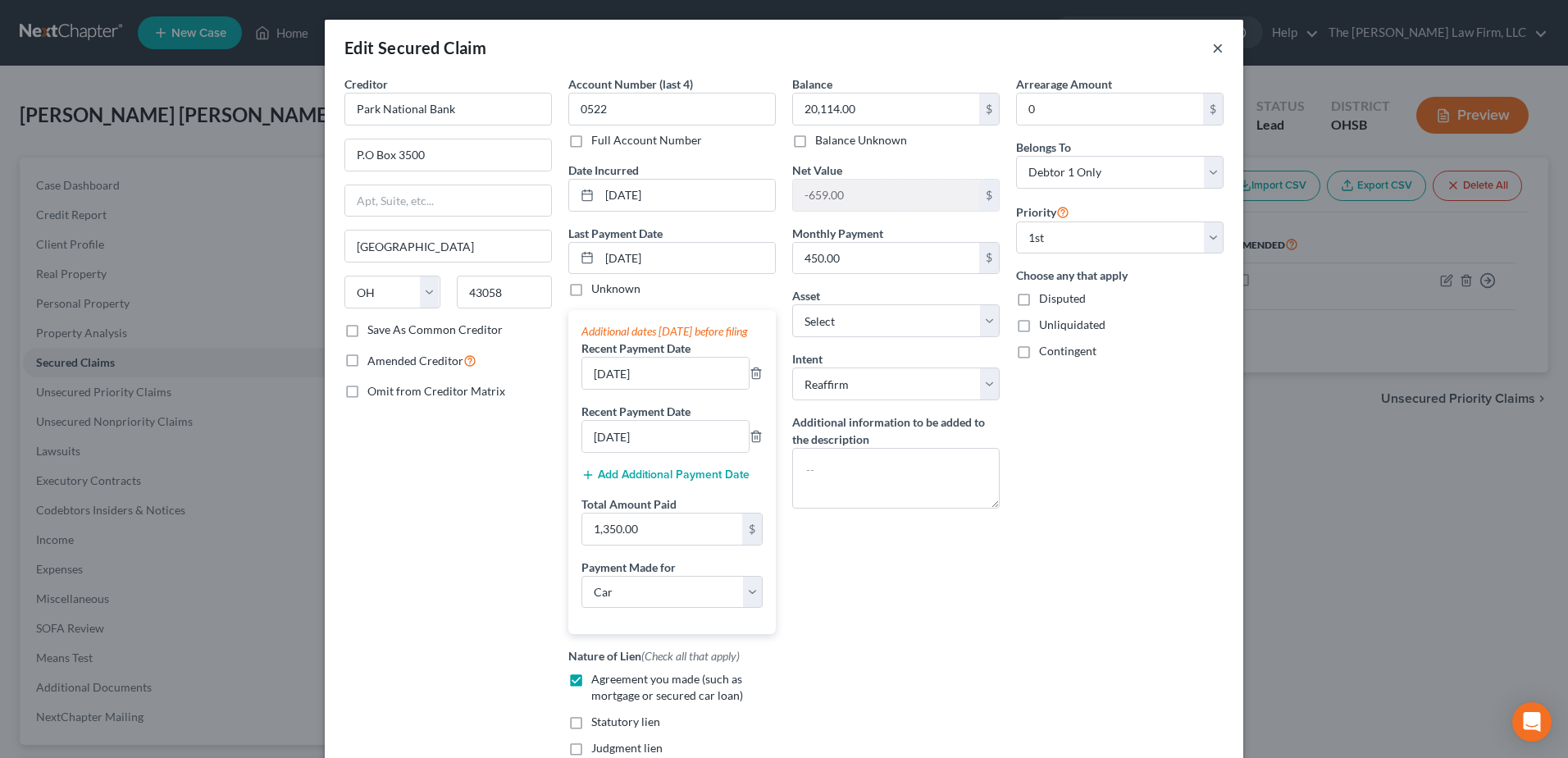
click at [1213, 44] on button "×" at bounding box center [1218, 48] width 12 height 20
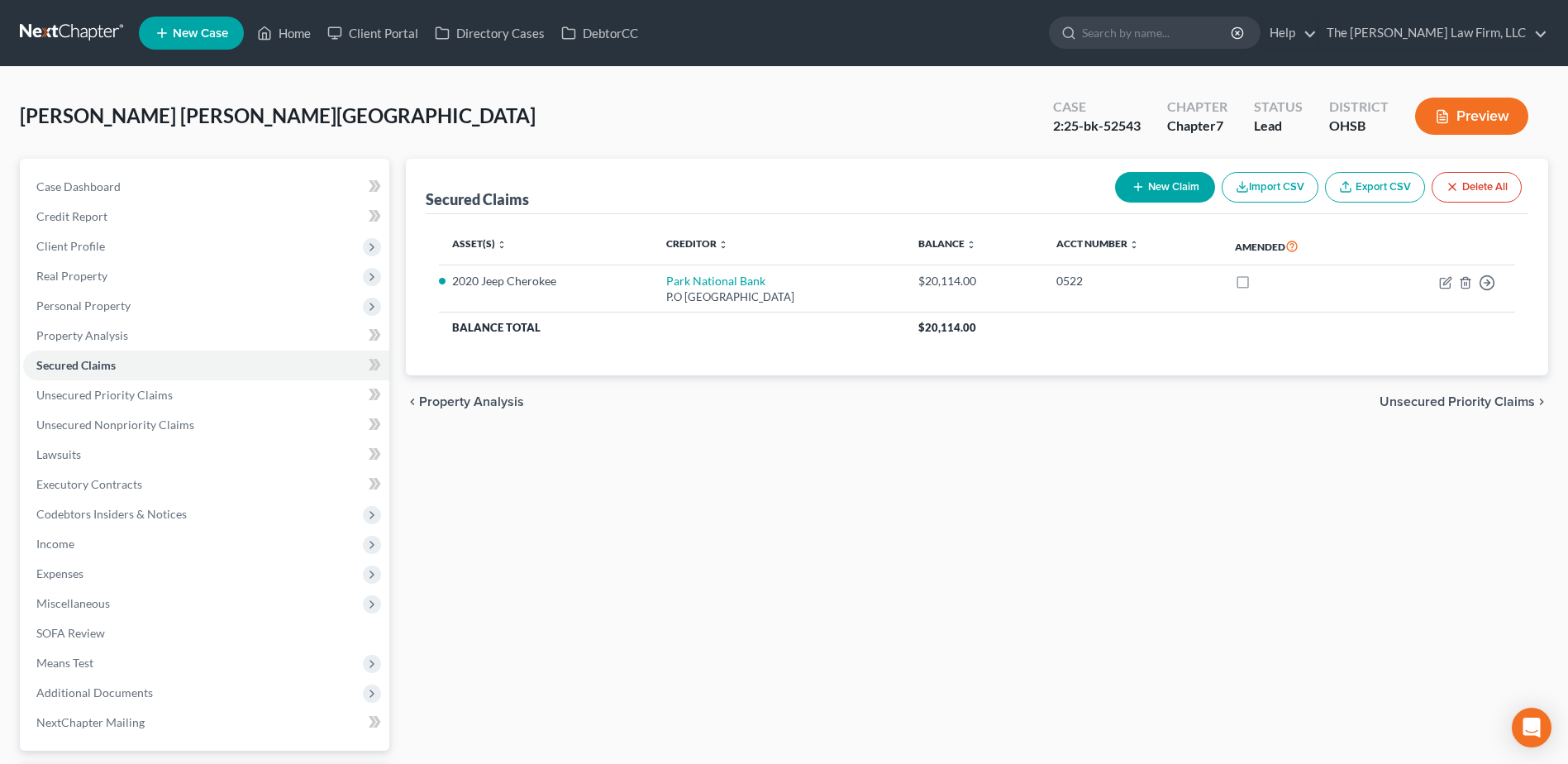
drag, startPoint x: 75, startPoint y: 24, endPoint x: 104, endPoint y: 24, distance: 29.0
click at [75, 24] on link at bounding box center [73, 33] width 106 height 29
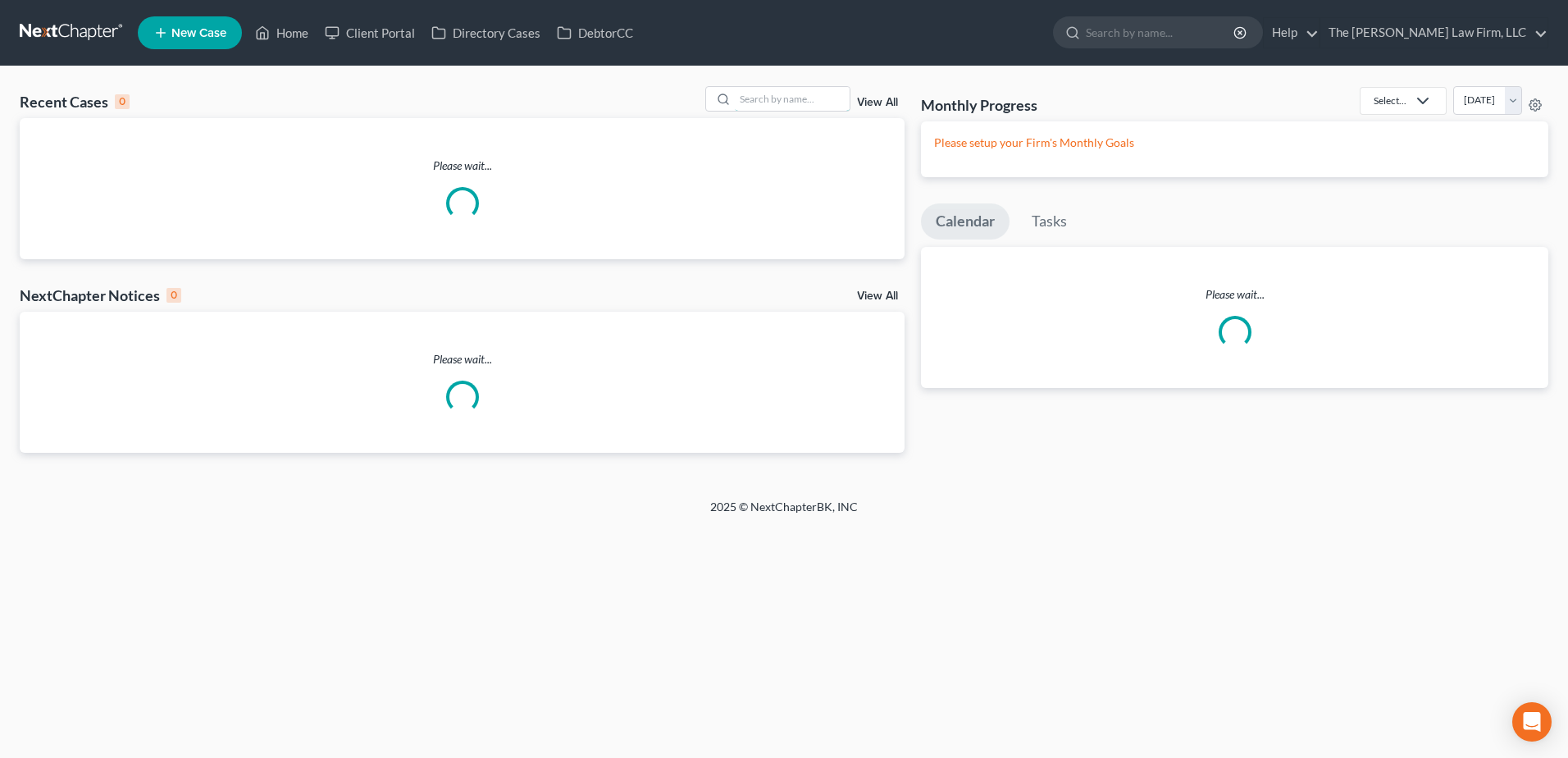
click at [759, 107] on input "search" at bounding box center [792, 99] width 115 height 23
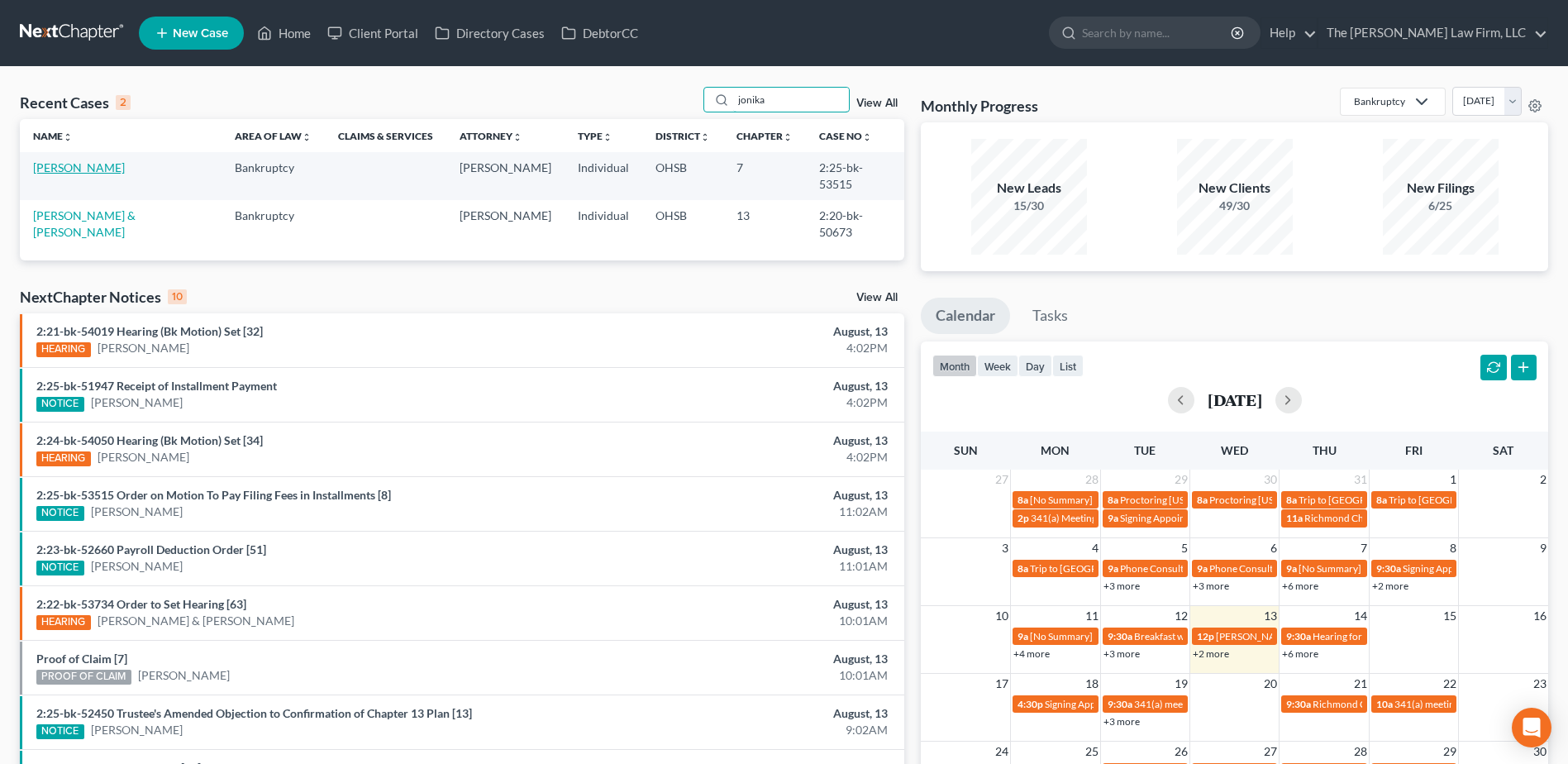
type input "jonika"
click at [67, 163] on link "[PERSON_NAME]" at bounding box center [78, 167] width 92 height 14
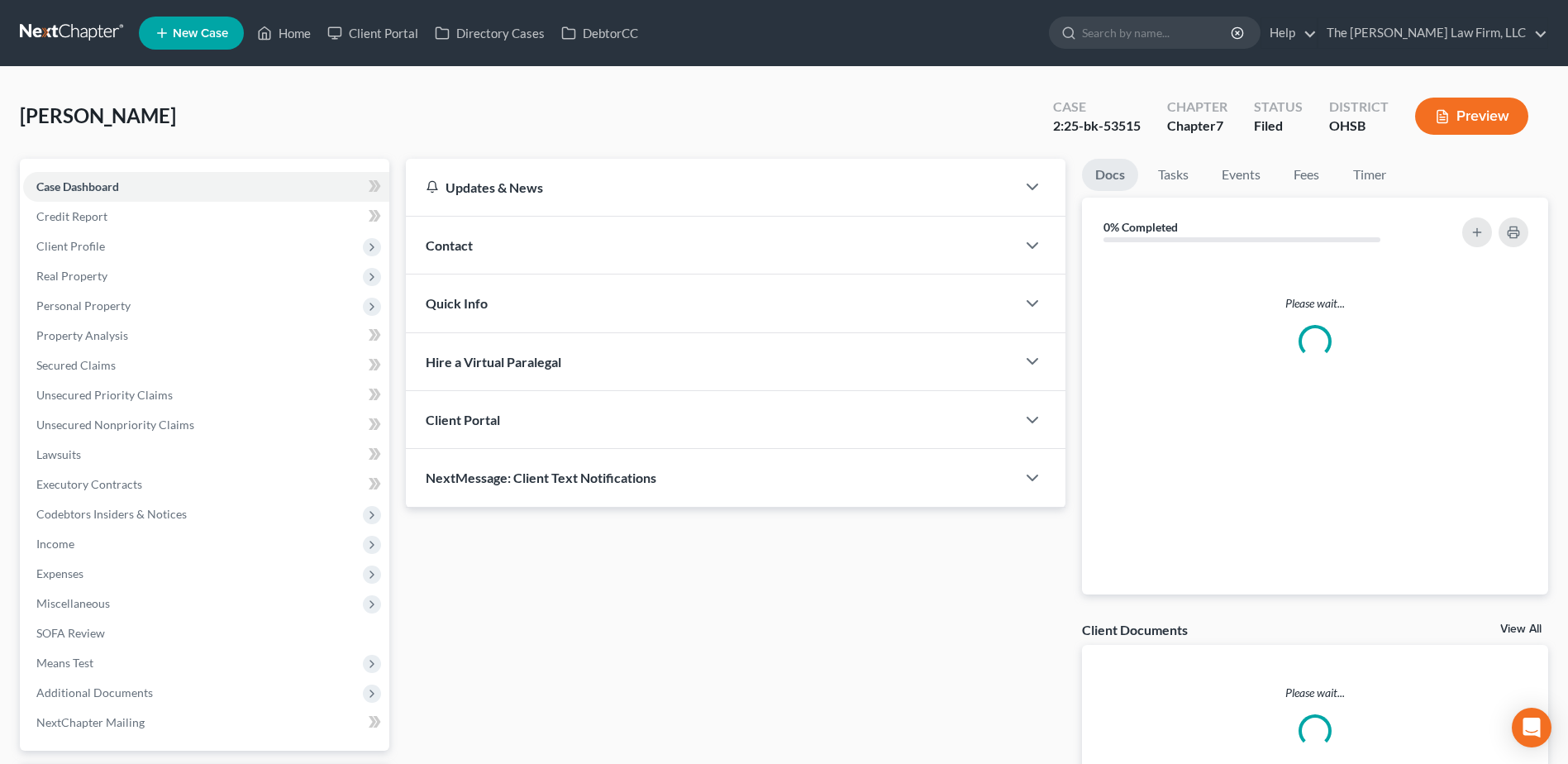
scroll to position [145, 0]
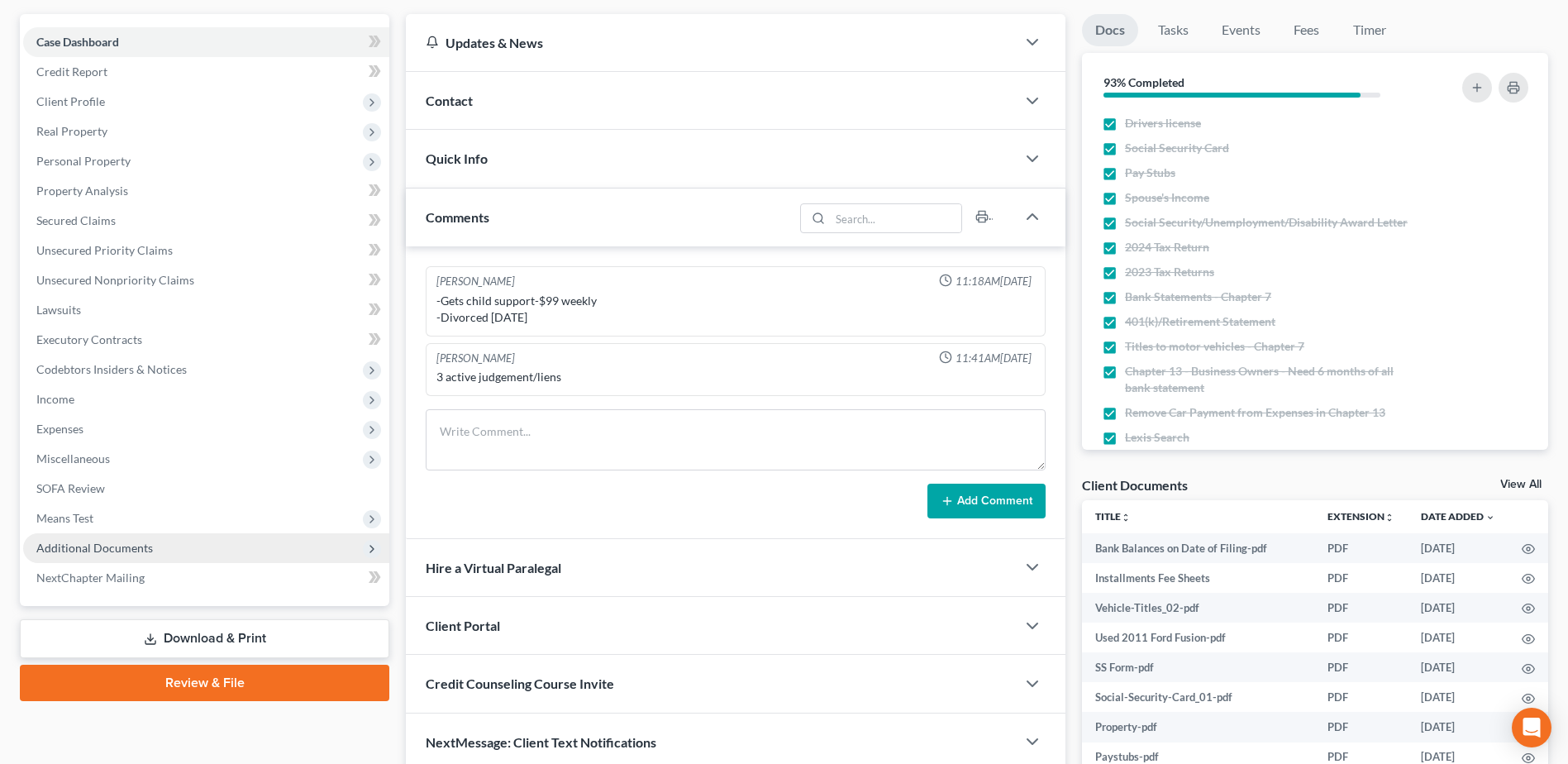
click at [120, 546] on span "Additional Documents" at bounding box center [94, 548] width 116 height 14
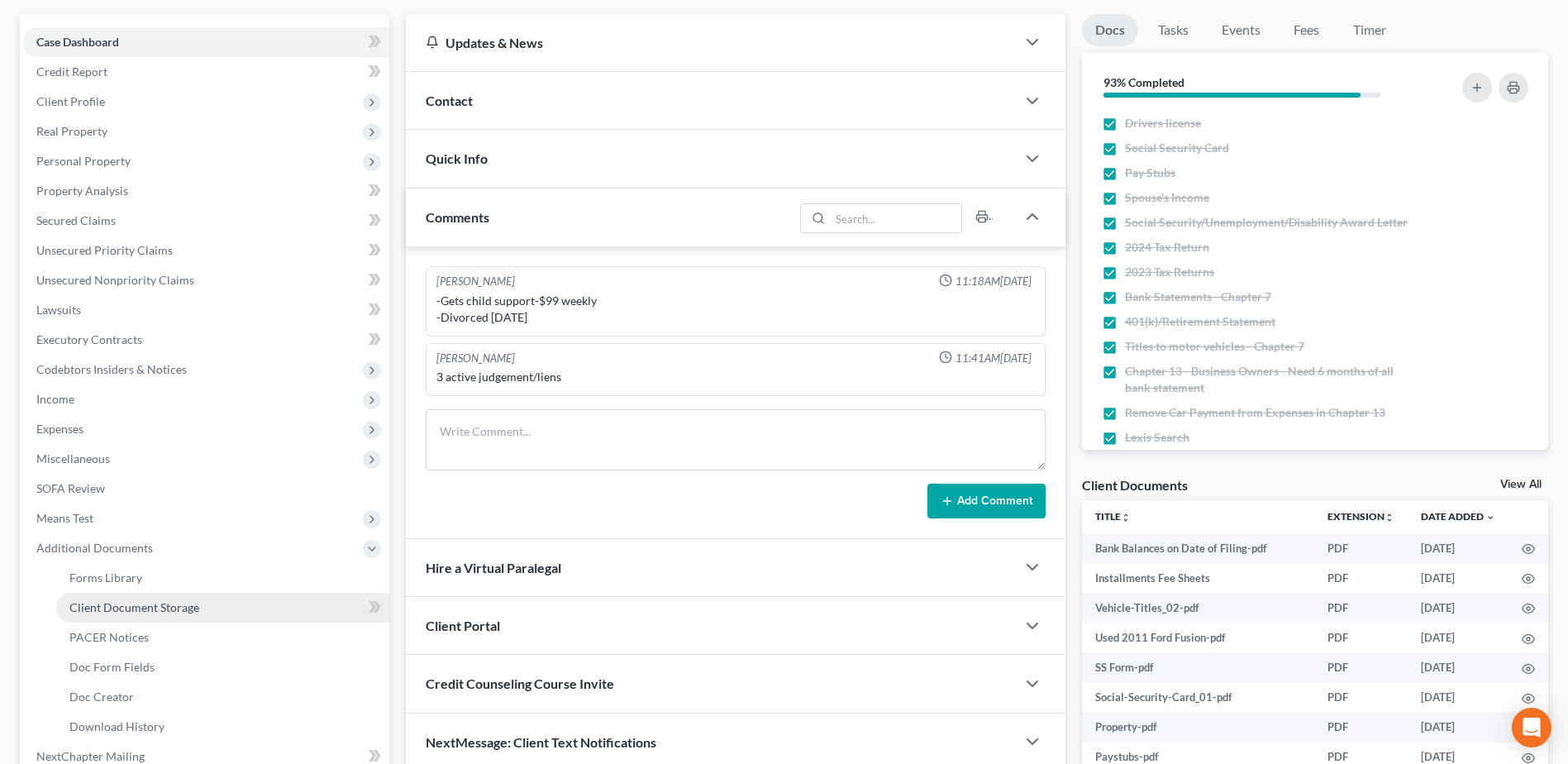
click at [132, 604] on span "Client Document Storage" at bounding box center [134, 606] width 130 height 14
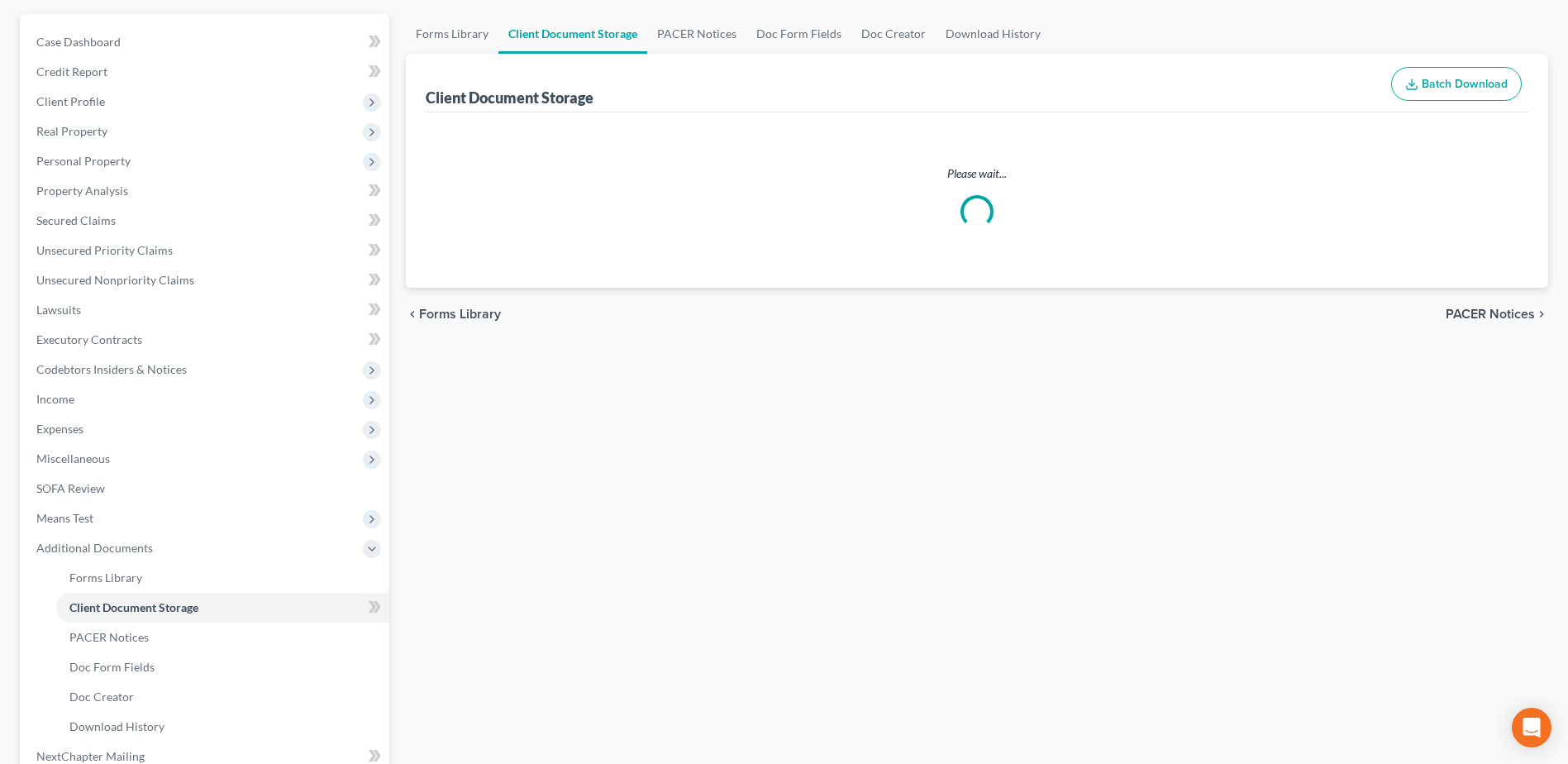
scroll to position [47, 0]
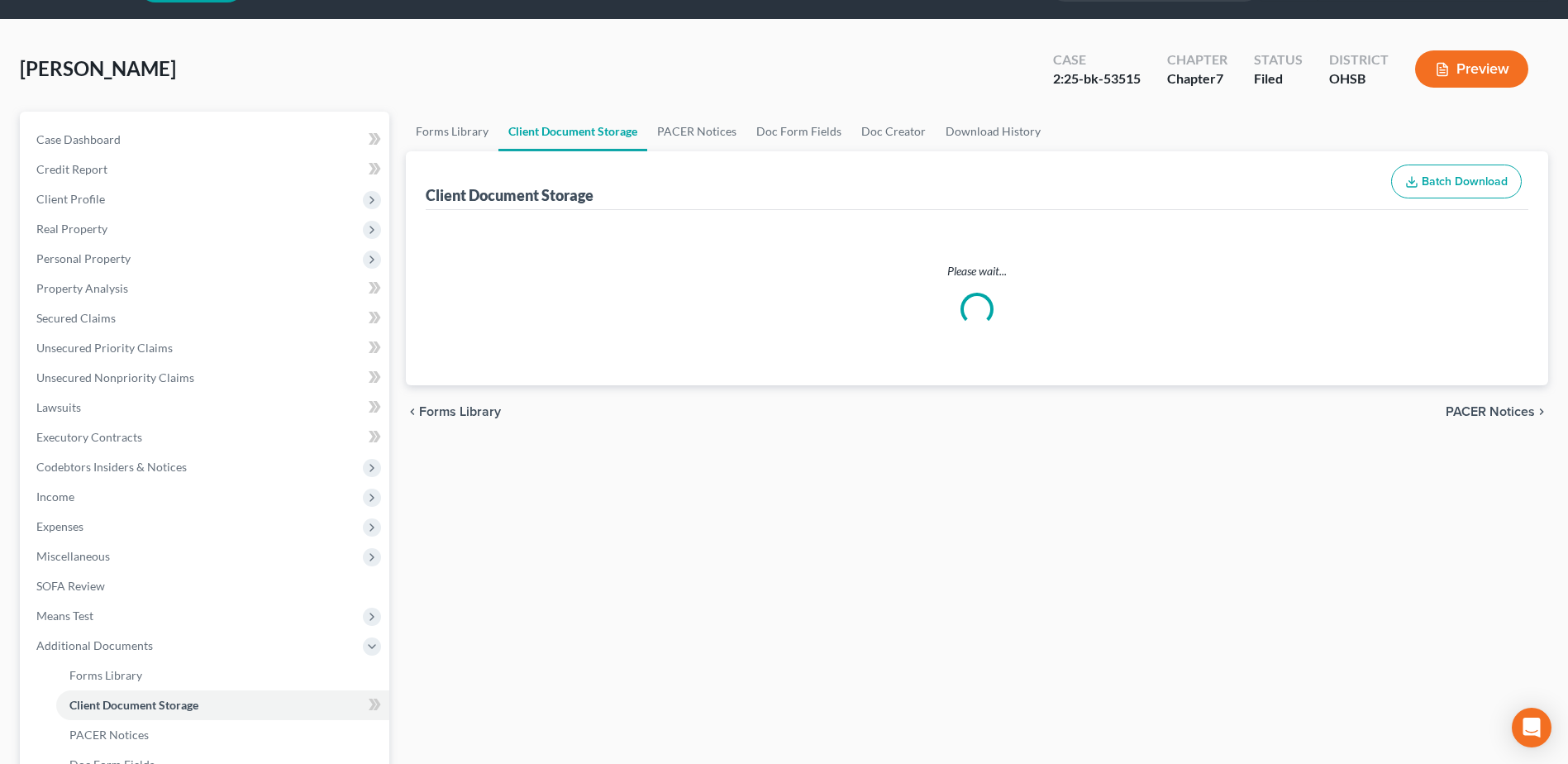
select select "7"
select select "52"
select select "61"
select select "37"
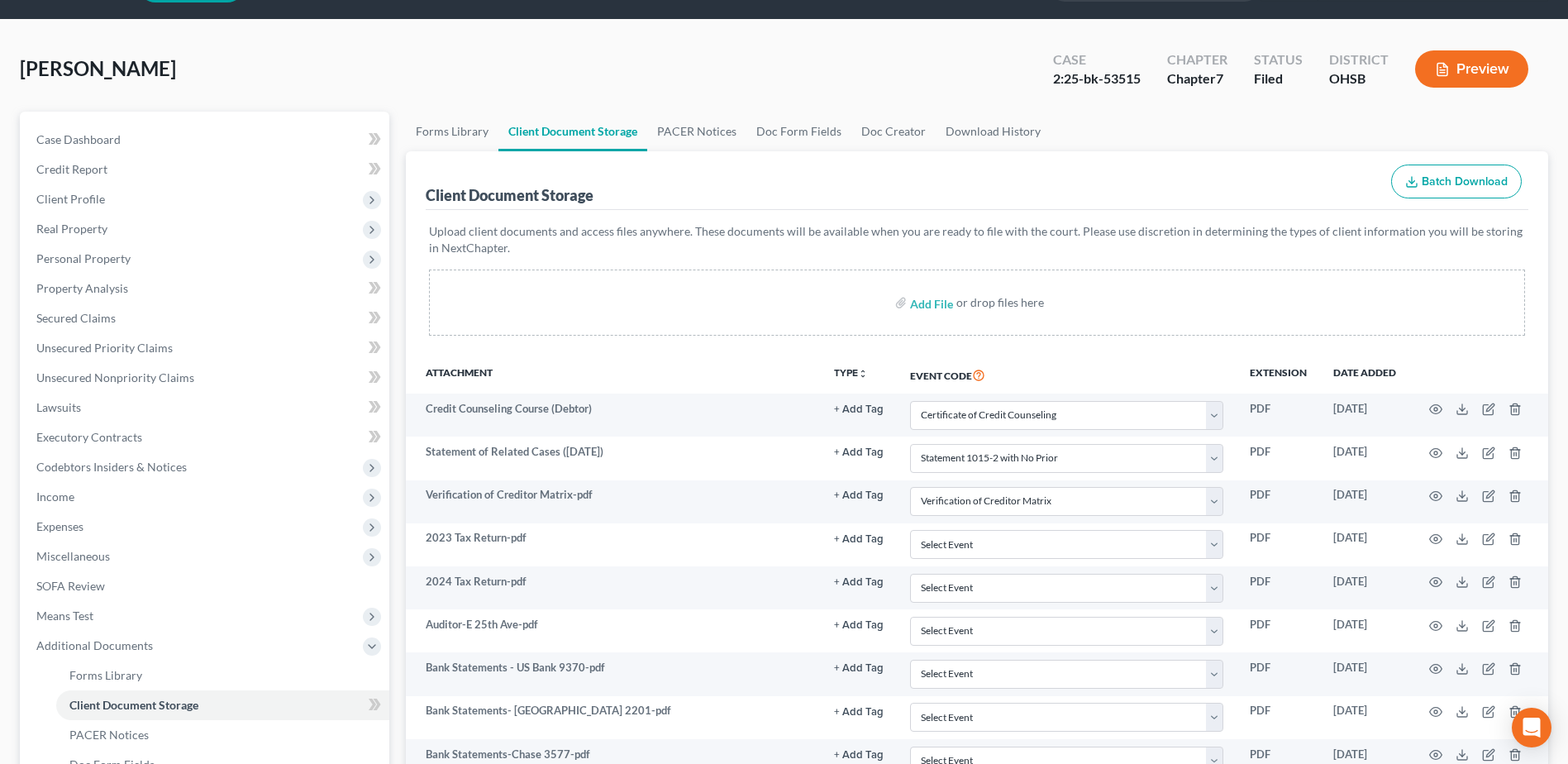
scroll to position [0, 0]
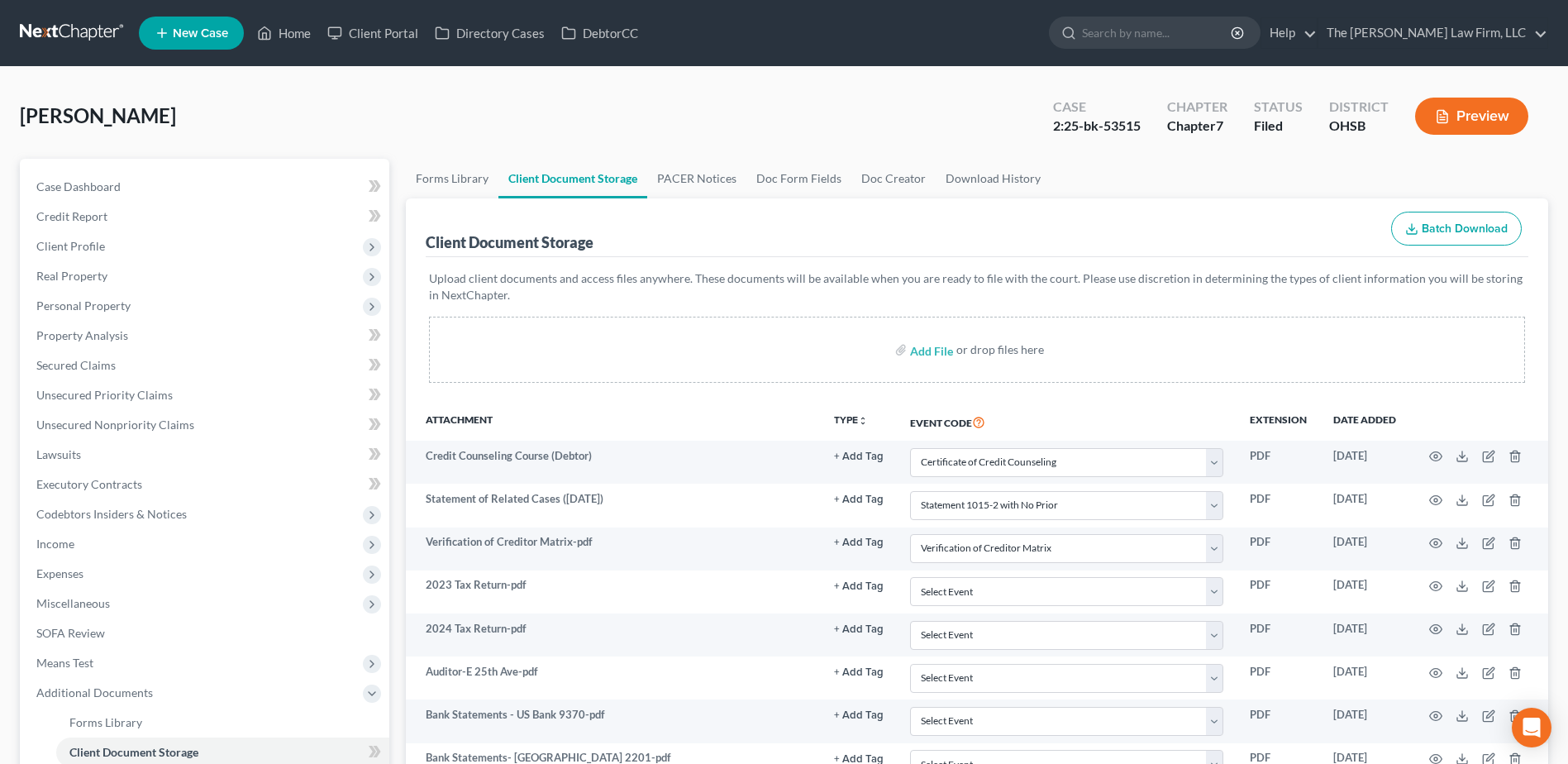
select select "7"
select select "52"
select select "61"
select select "37"
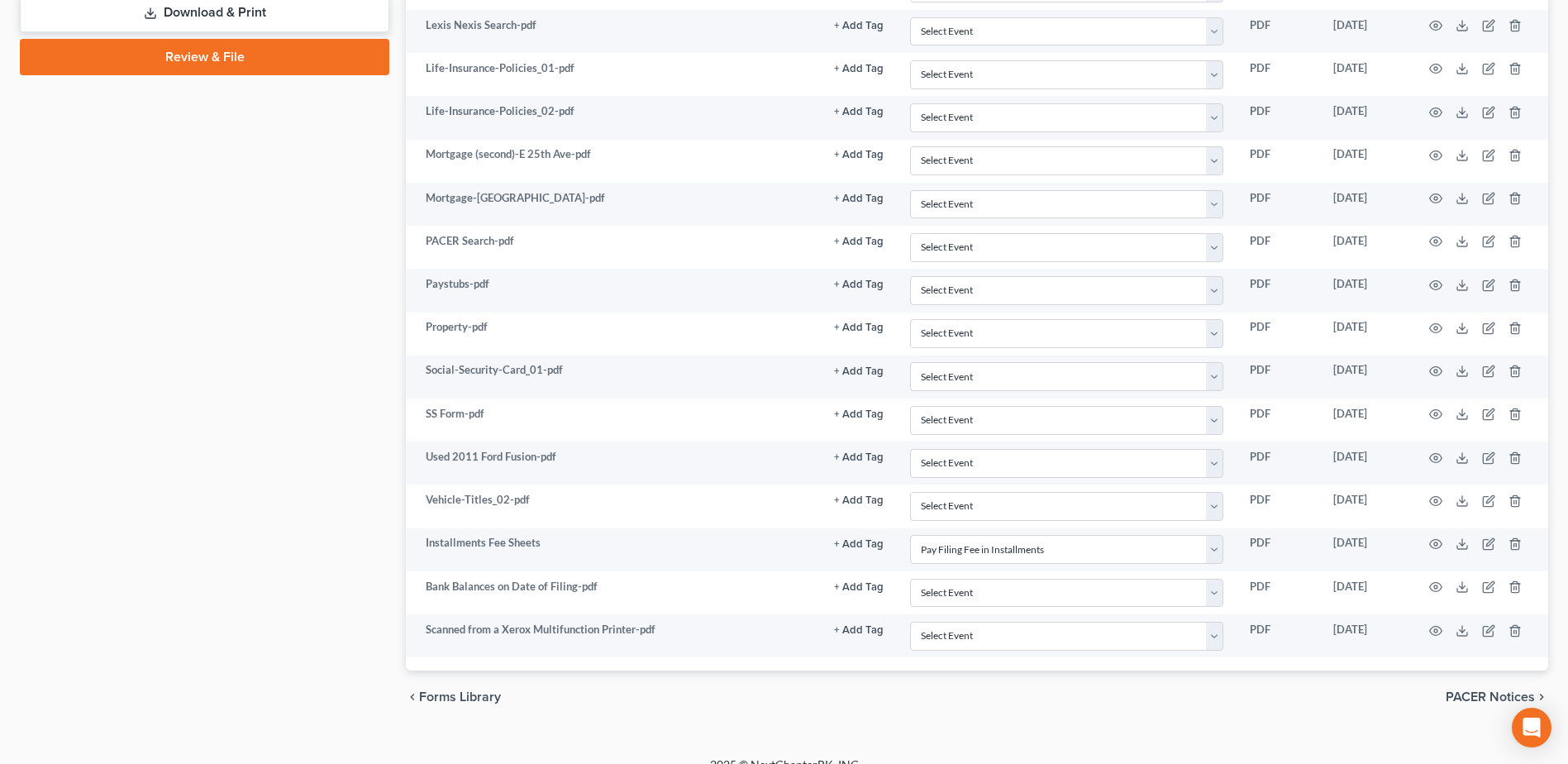
scroll to position [971, 0]
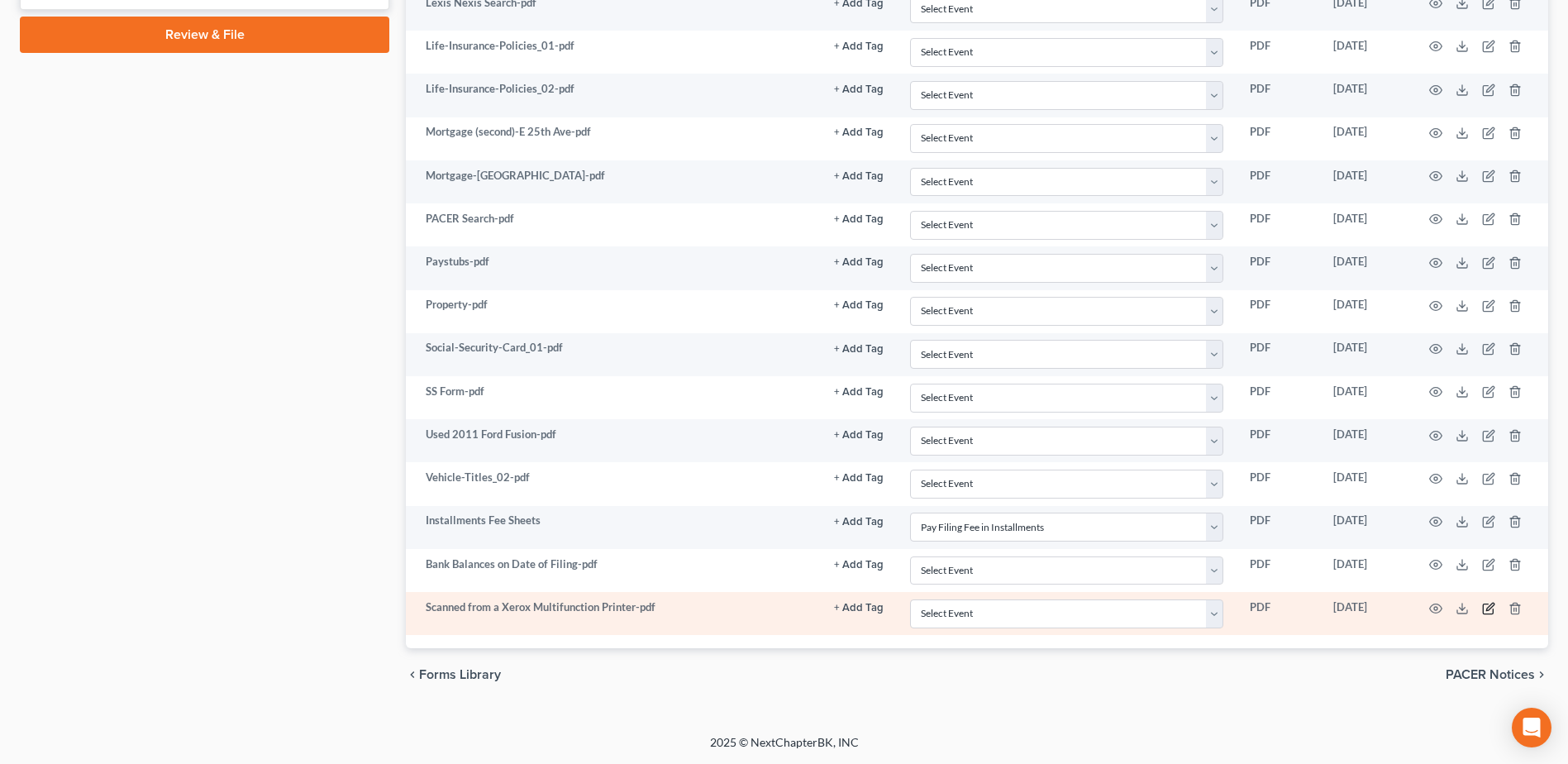
click at [1491, 606] on icon "button" at bounding box center [1490, 606] width 8 height 8
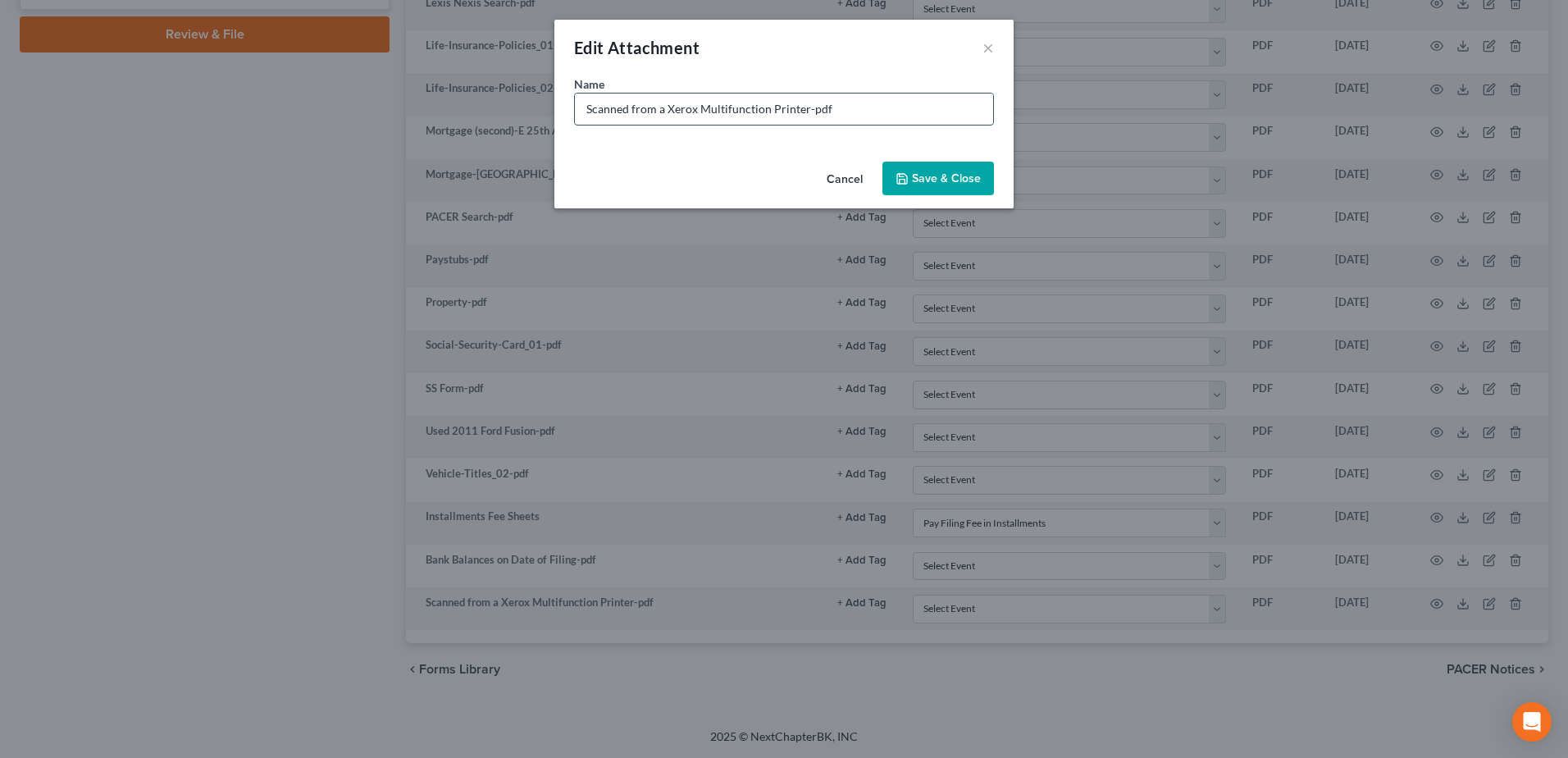
click at [705, 111] on input "Scanned from a Xerox Multifunction Printer-pdf" at bounding box center [784, 109] width 418 height 31
click at [704, 111] on input "Scanned from a Xerox Multifunction Printer-pdf" at bounding box center [784, 109] width 418 height 31
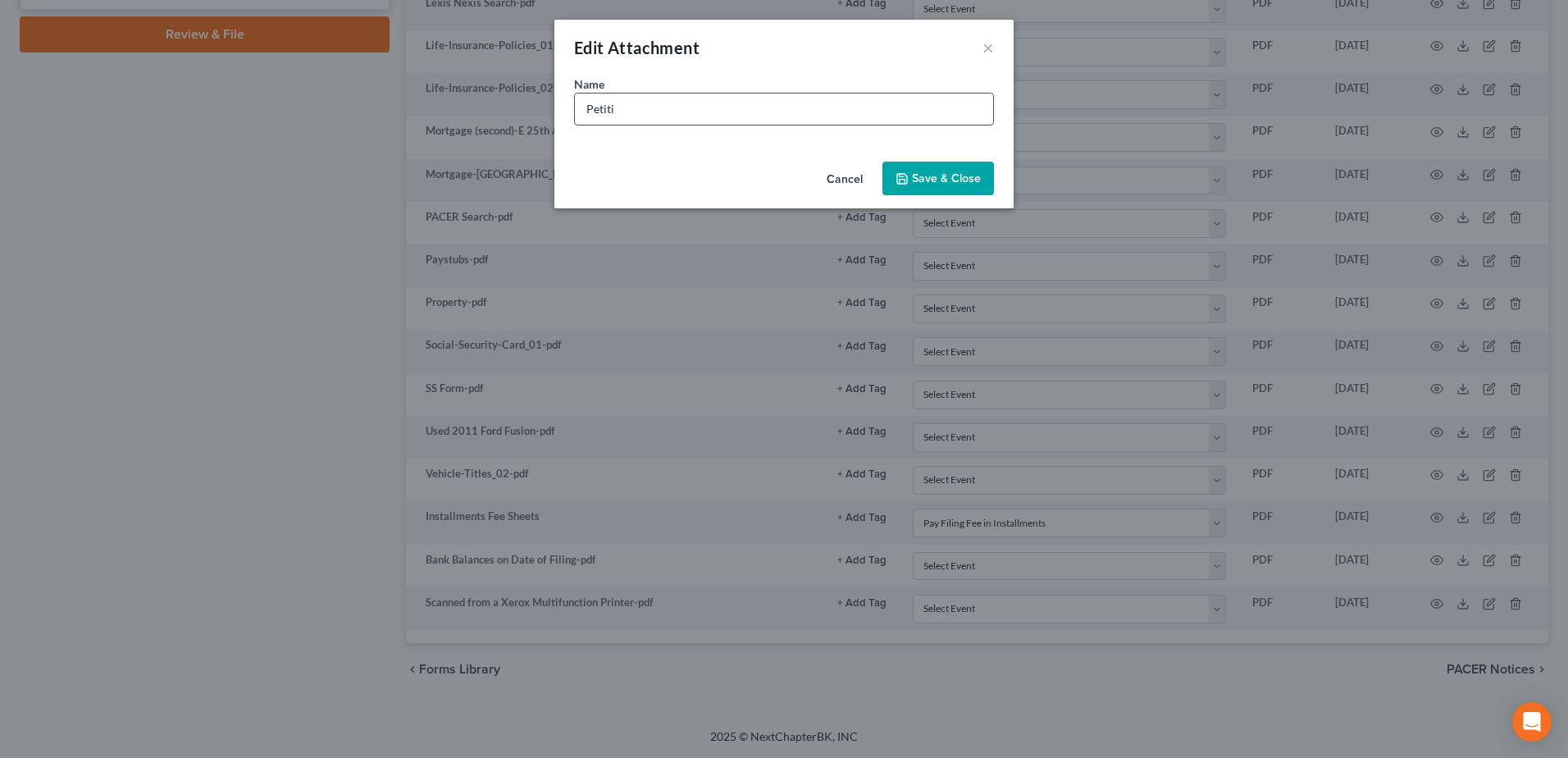
type input "Petition Signature Page"
click at [935, 160] on div "Cancel Save & Close" at bounding box center [783, 181] width 459 height 54
click at [932, 175] on span "Save & Close" at bounding box center [946, 178] width 69 height 14
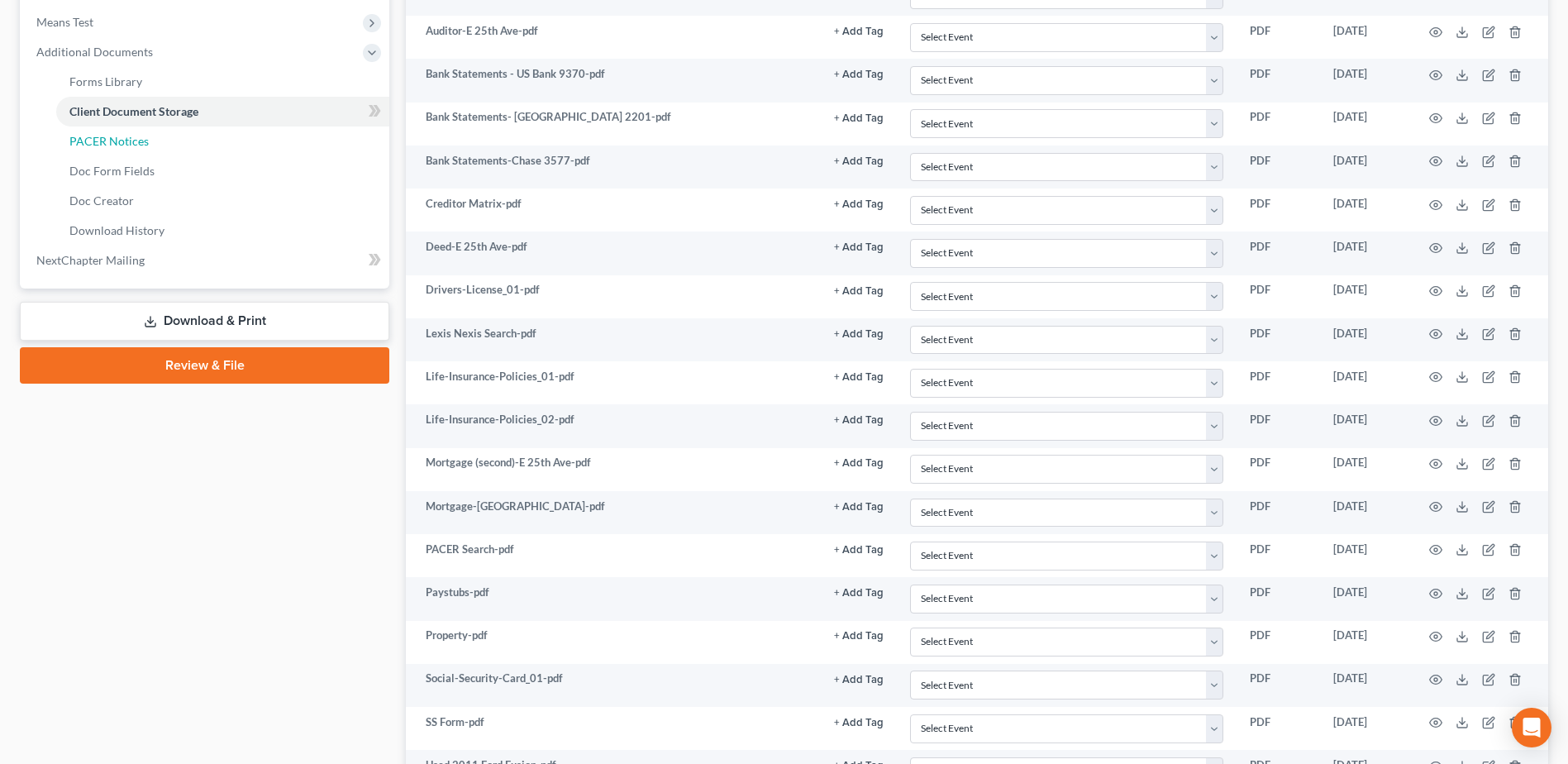
click at [100, 130] on link "PACER Notices" at bounding box center [222, 141] width 333 height 29
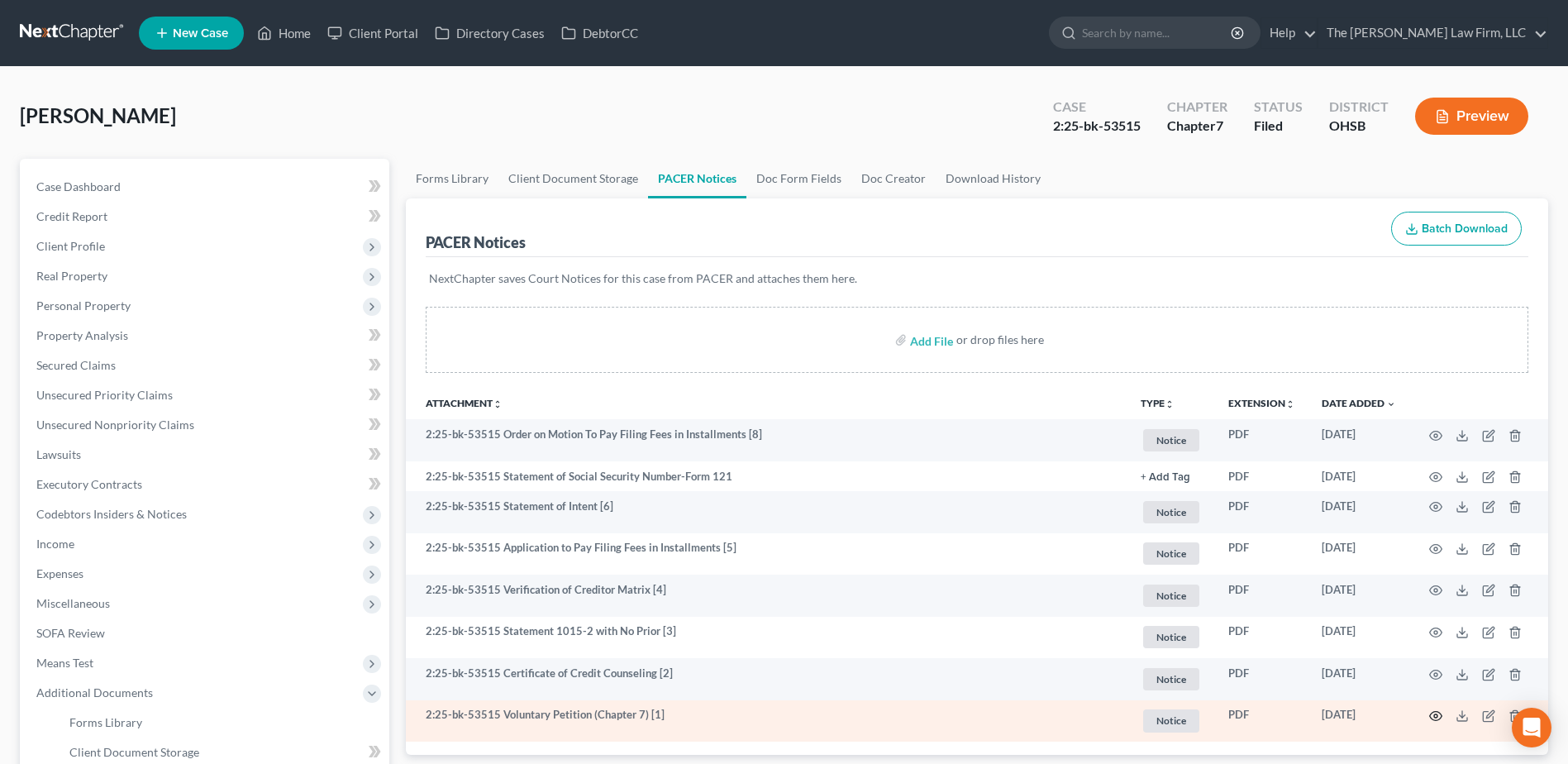
click at [1432, 713] on icon "button" at bounding box center [1436, 716] width 13 height 9
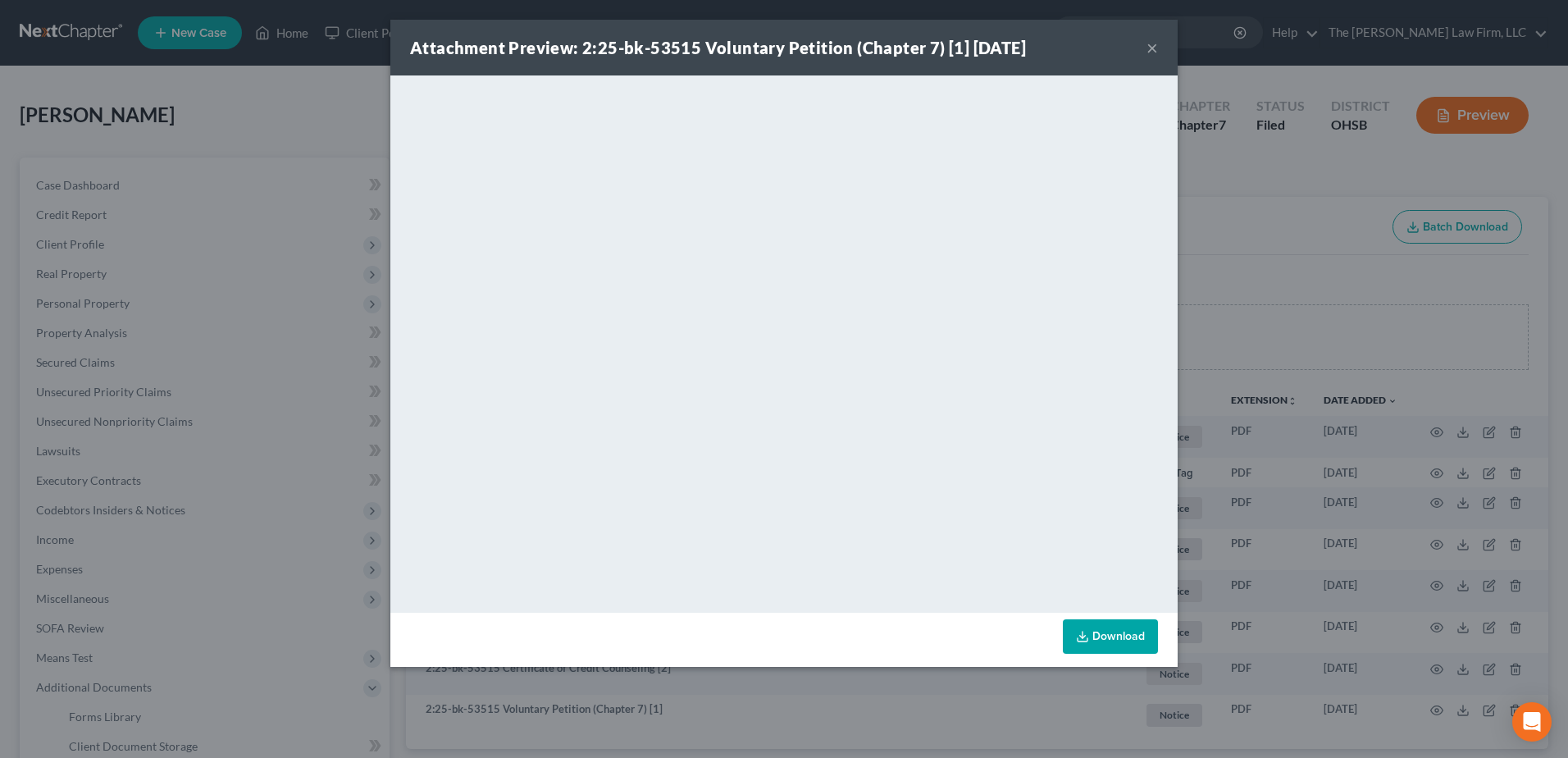
click at [1150, 45] on button "×" at bounding box center [1153, 48] width 12 height 20
